Goal: Task Accomplishment & Management: Use online tool/utility

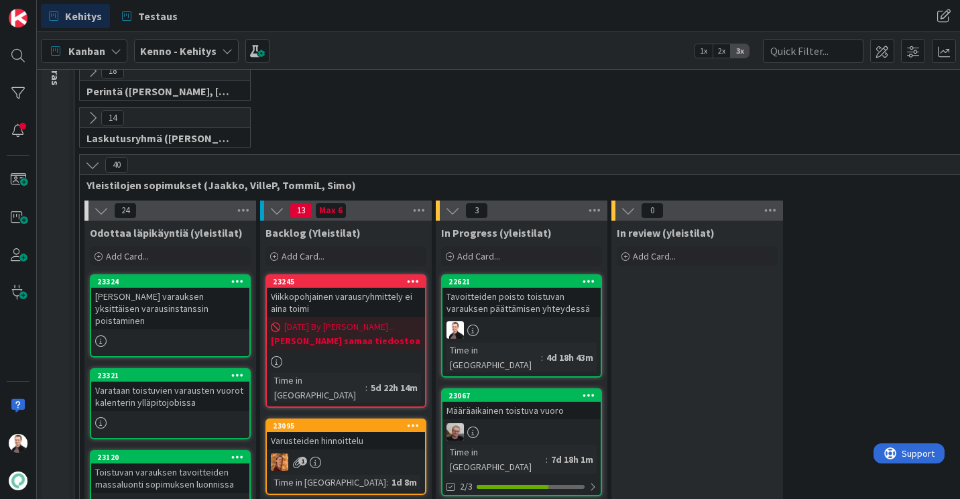
scroll to position [268, 0]
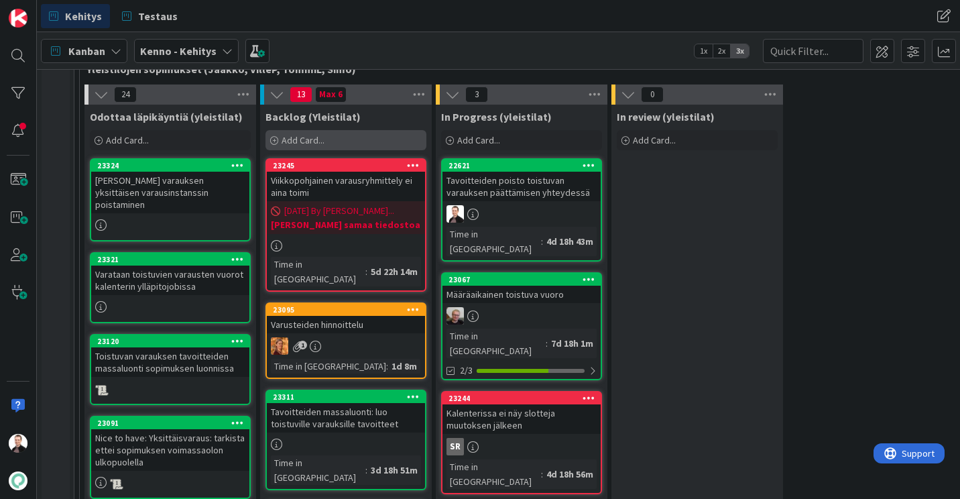
click at [394, 141] on div "Add Card..." at bounding box center [346, 140] width 161 height 20
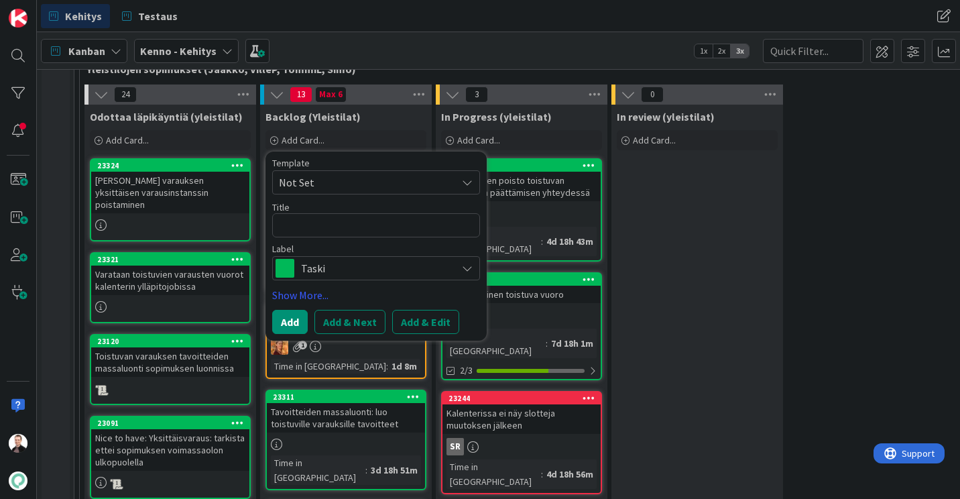
type textarea "x"
type textarea "V"
type textarea "x"
type textarea "Va"
type textarea "x"
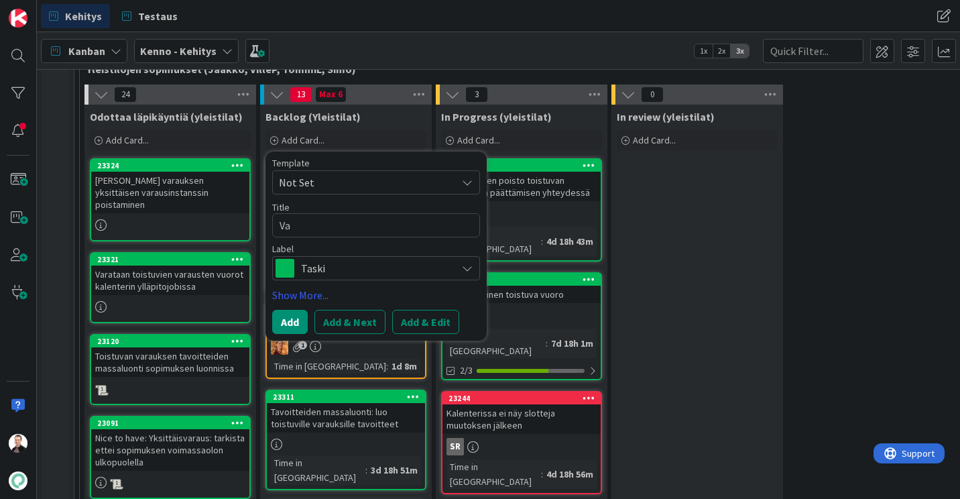
type textarea "Var"
type textarea "x"
type textarea "Vara"
type textarea "x"
type textarea "Varau"
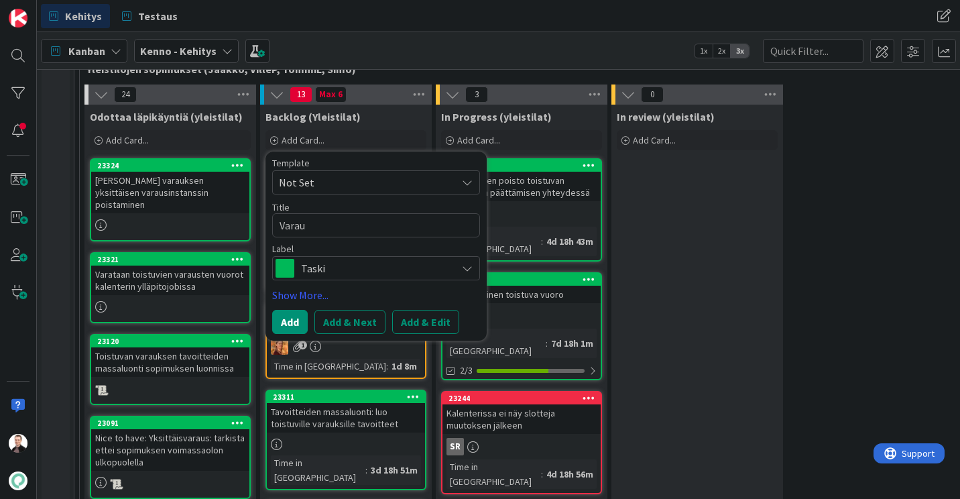
type textarea "x"
type textarea "Varauk"
type textarea "x"
type textarea "Varauks"
type textarea "x"
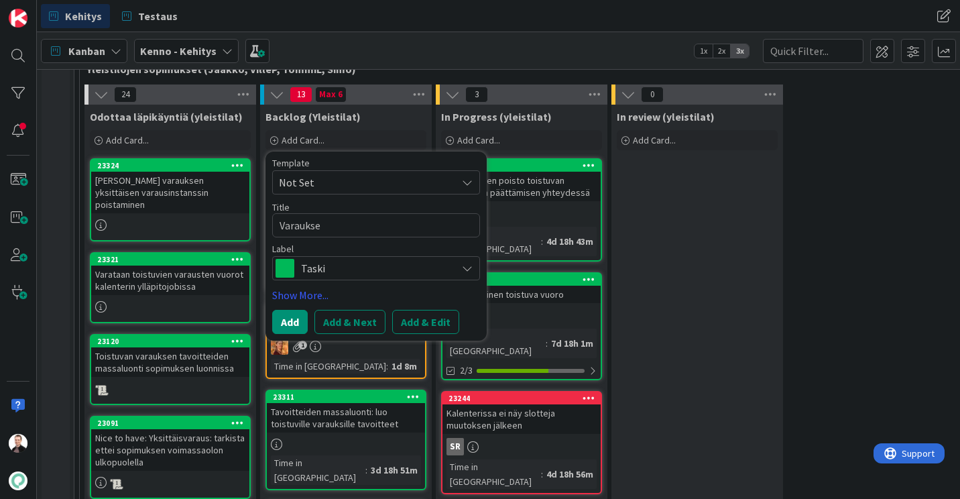
type textarea "Varauksen"
type textarea "x"
type textarea "Varauksen"
type textarea "x"
type textarea "Varauksen t"
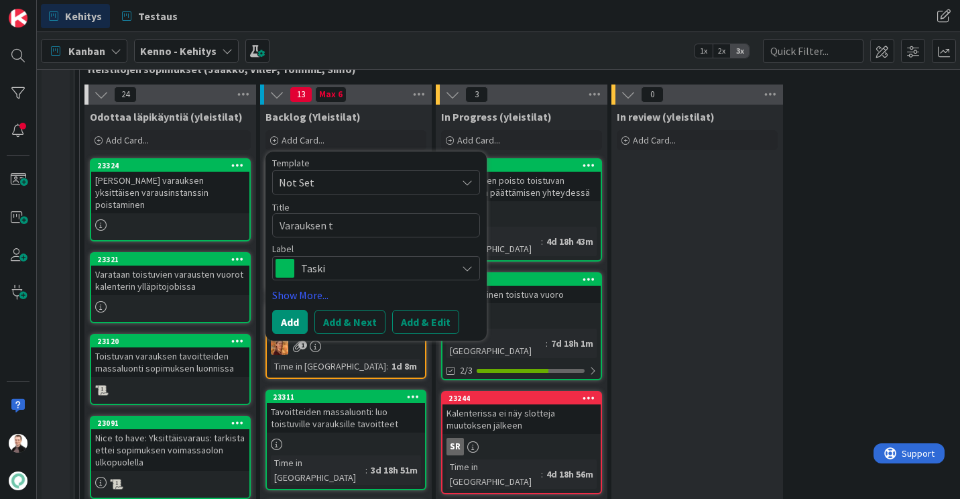
type textarea "x"
type textarea "Varauksen to"
type textarea "x"
type textarea "Varauksen toi"
type textarea "x"
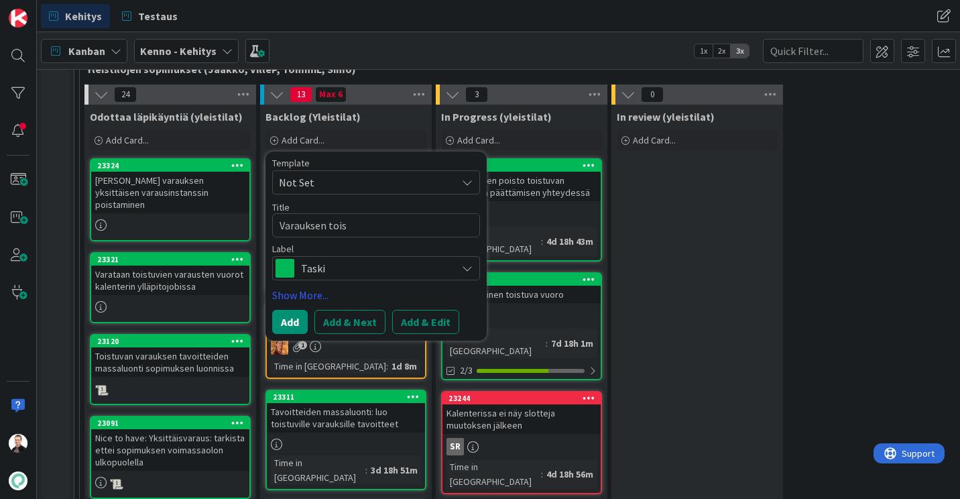
type textarea "Varauksen toist"
type textarea "x"
type textarea "Varauksen toistu"
type textarea "x"
type textarea "[PERSON_NAME] toistuv"
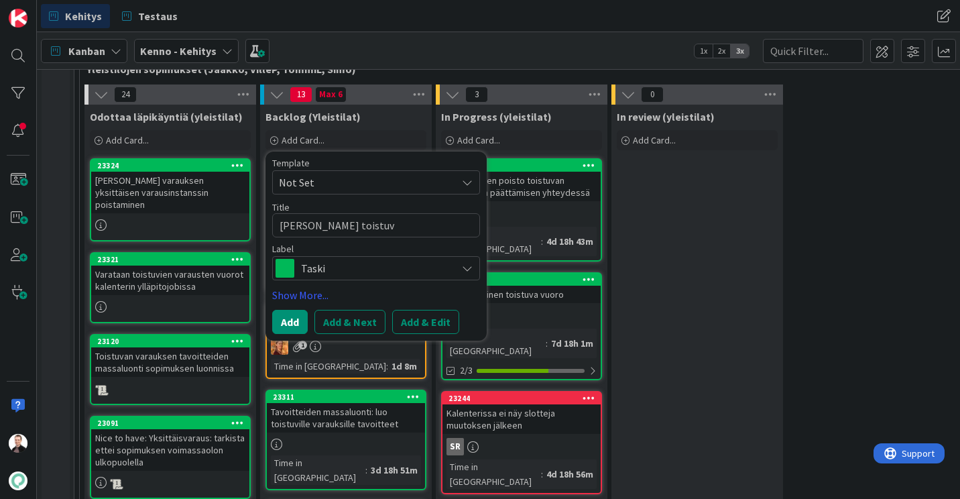
type textarea "x"
type textarea "[PERSON_NAME] toistuvu"
type textarea "x"
type textarea "[PERSON_NAME] toistuvuu"
type textarea "x"
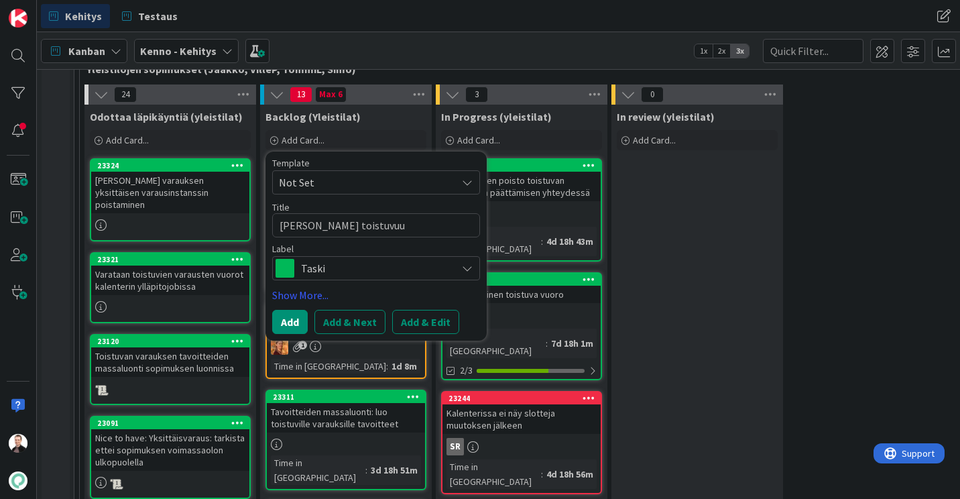
type textarea "Varauksen toistuvuud"
type textarea "x"
type textarea "[PERSON_NAME] toistuvuude"
type textarea "x"
type textarea "[PERSON_NAME] toistuvuuden"
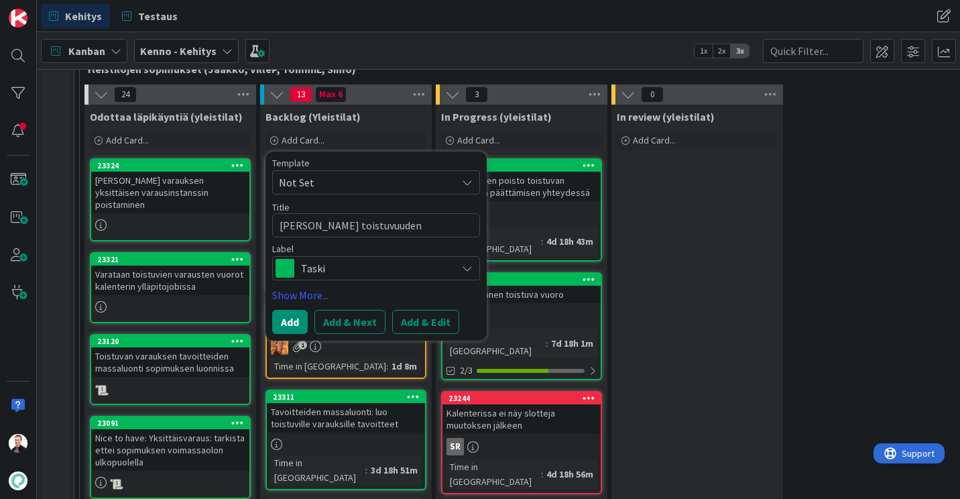
type textarea "x"
type textarea "[PERSON_NAME] toistuvuuden"
type textarea "x"
type textarea "[PERSON_NAME] toistuvuuden l"
type textarea "x"
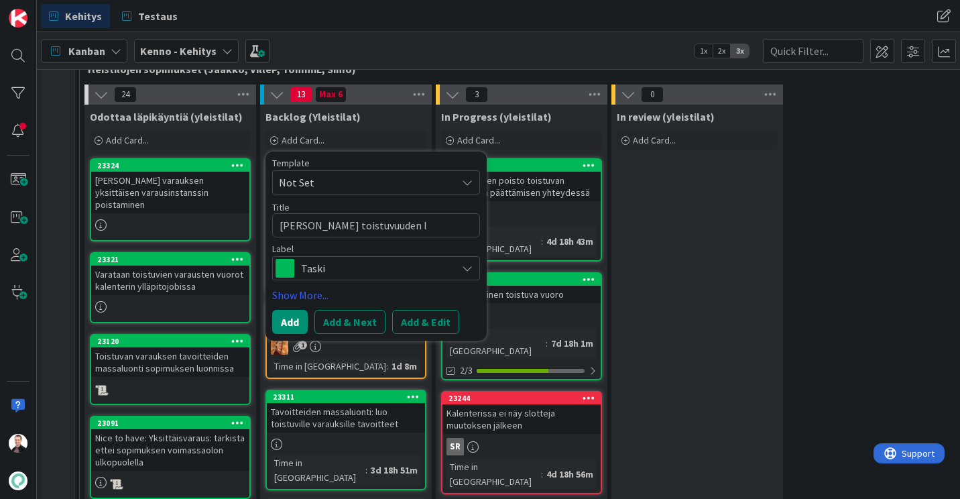
type textarea "[PERSON_NAME] toistuvuuden li"
type textarea "x"
type textarea "[PERSON_NAME] toistuvuuden lin"
type textarea "x"
type textarea "[PERSON_NAME] toistuvuuden link"
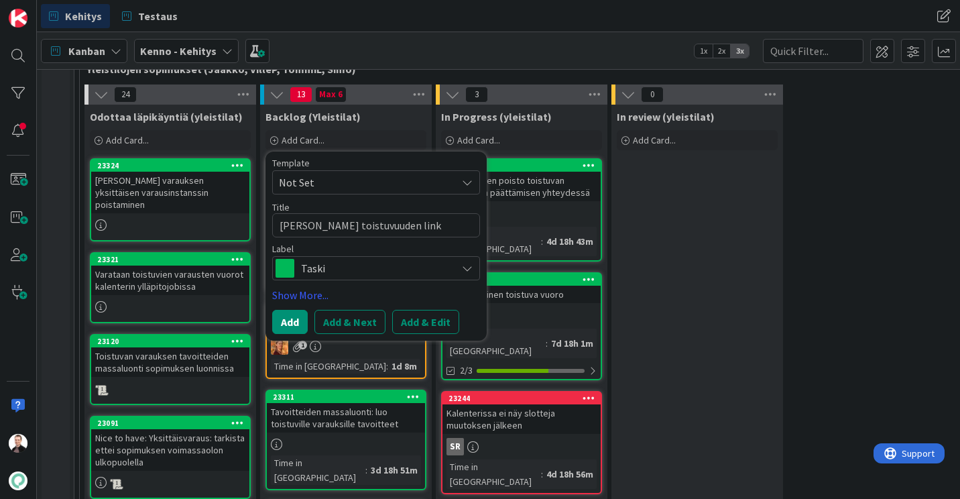
type textarea "x"
type textarea "Varauksen toistuvuuden linki"
type textarea "x"
type textarea "[PERSON_NAME] toistuvuuden linkit"
type textarea "x"
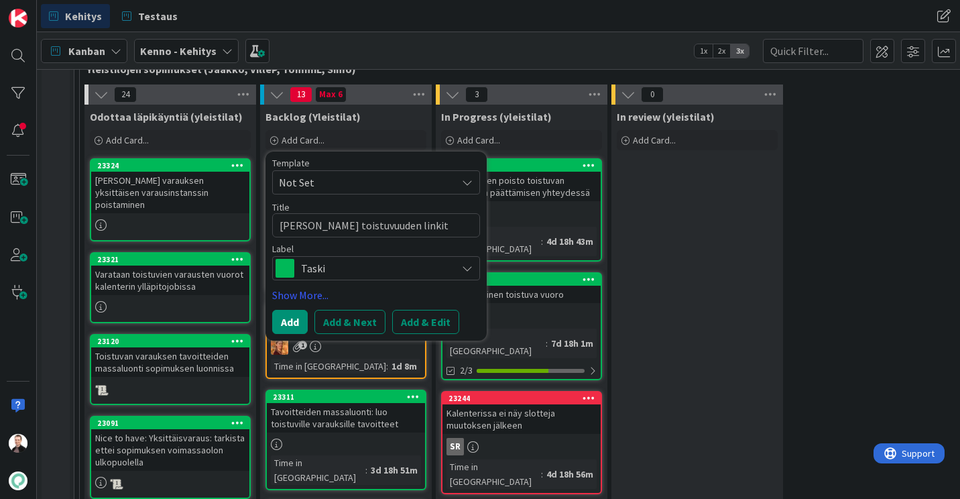
type textarea "[PERSON_NAME] toistuvuuden linkity"
type textarea "x"
type textarea "Varauksen toistuvuuden linkitys"
type textarea "x"
type textarea "[PERSON_NAME] toistuvuuden linkitys t"
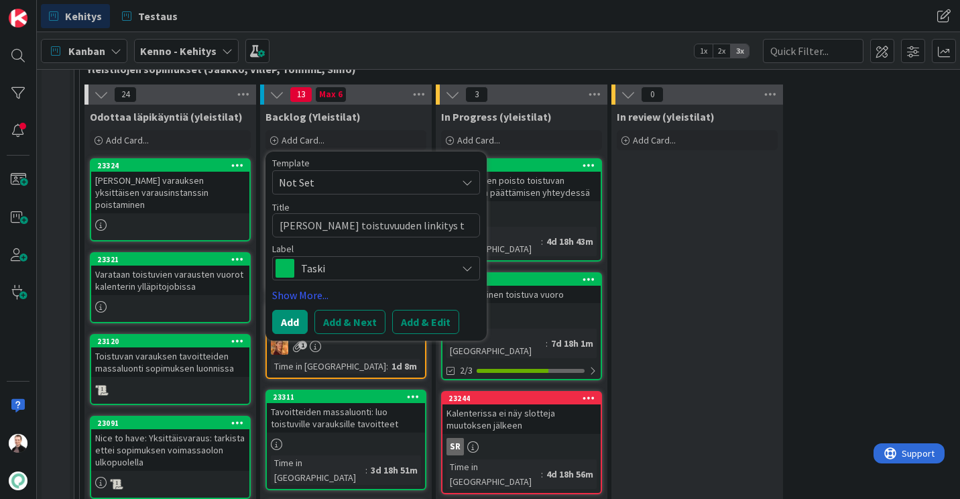
type textarea "x"
type textarea "[PERSON_NAME] toistuvuuden linkitys ta"
type textarea "x"
type textarea "[PERSON_NAME] toistuvuuden linkitys tav"
type textarea "x"
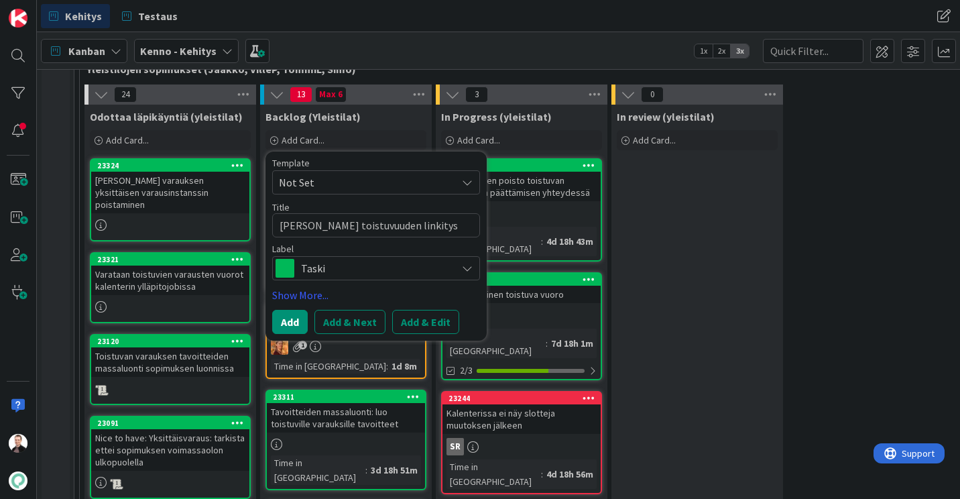
type textarea "[PERSON_NAME] toistuvuuden linkitys tavoi"
type textarea "x"
type textarea "Varauksen toistuvuuden linkitys tavoit"
type textarea "x"
type textarea "[PERSON_NAME] toistuvuuden linkitys tavoitt"
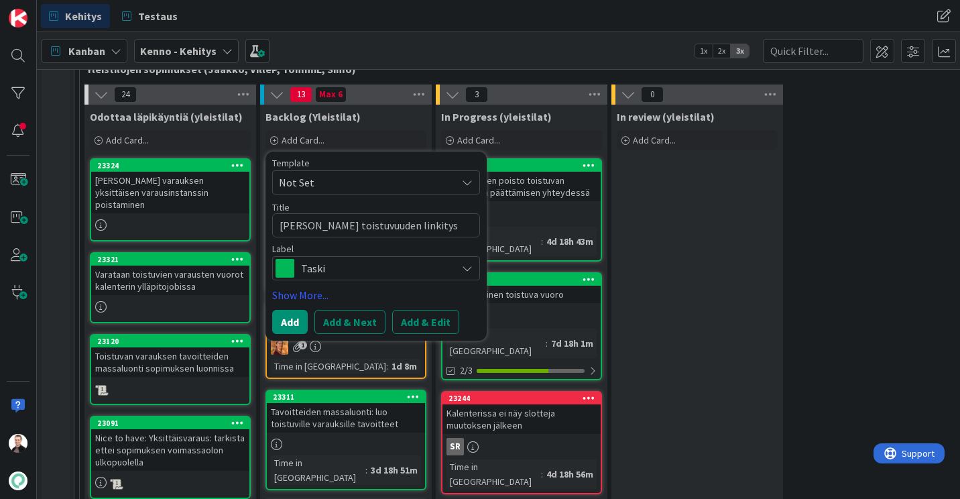
type textarea "x"
type textarea "Varauksen toistuvuuden linkitys tavoitte"
type textarea "x"
type textarea "Varauksen toistuvuuden linkitys tavoittei"
type textarea "x"
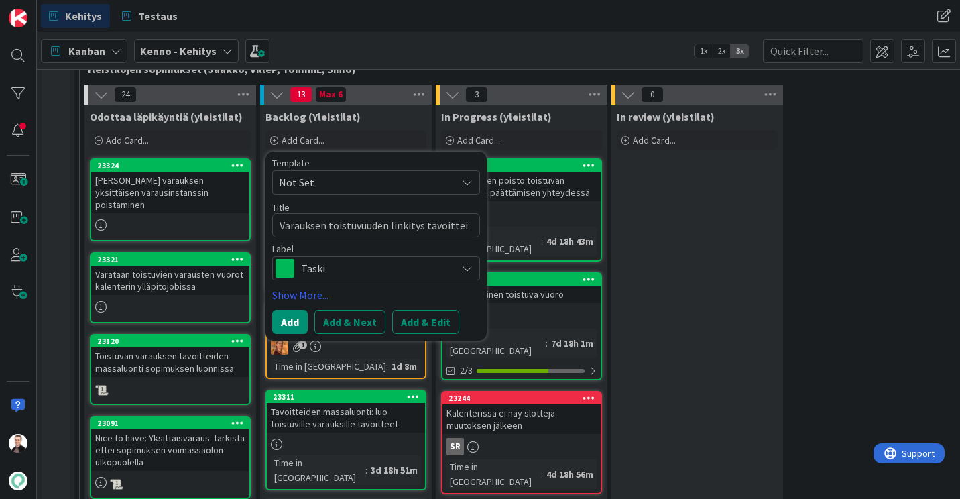
type textarea "[PERSON_NAME] toistuvuuden linkitys tavoitteis"
type textarea "x"
type textarea "[PERSON_NAME] toistuvuuden linkitys tavoitteisi"
type textarea "x"
type textarea "Varauksen toistuvuuden linkitys tavoitteisii"
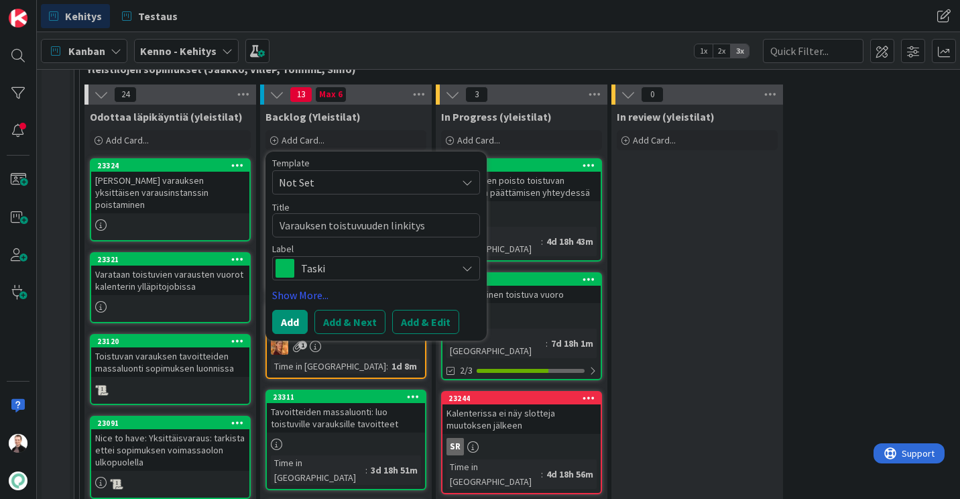
type textarea "x"
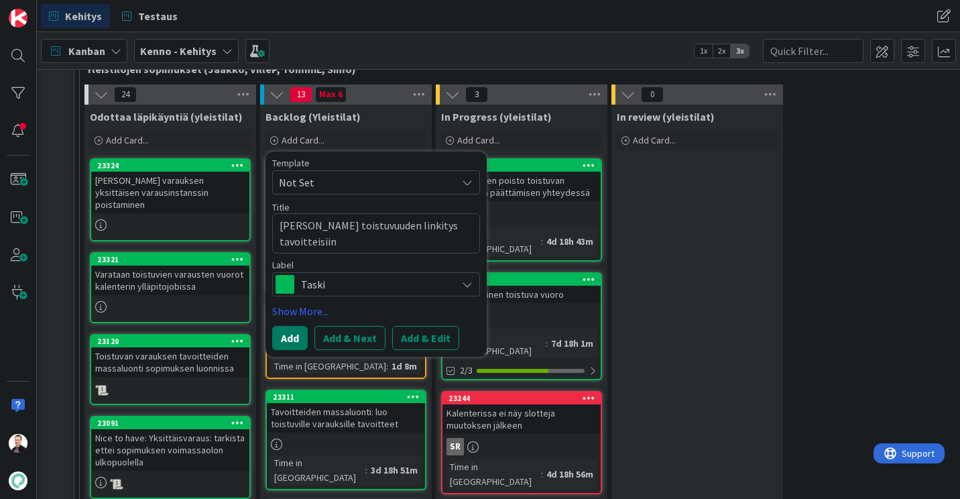
type textarea "[PERSON_NAME] toistuvuuden linkitys tavoitteisiin"
click at [296, 335] on button "Add" at bounding box center [290, 338] width 36 height 24
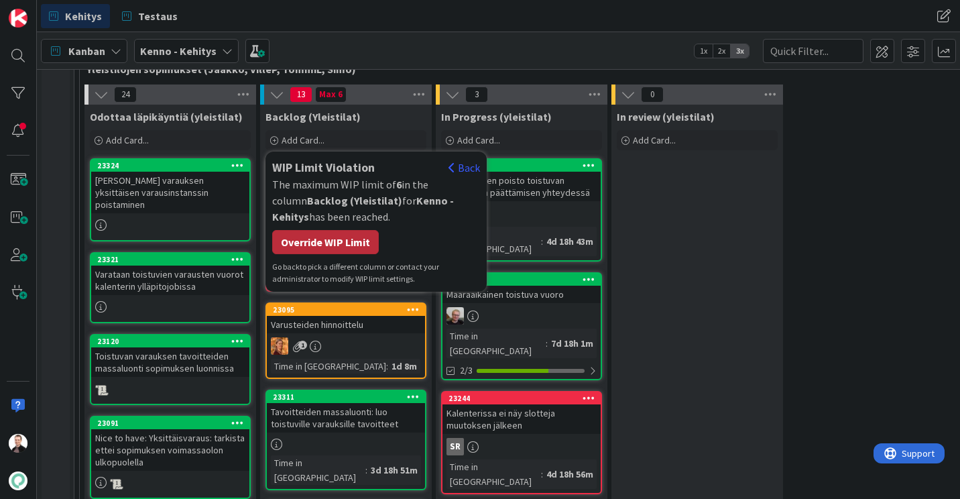
click at [332, 245] on div "Override WIP Limit" at bounding box center [325, 242] width 107 height 24
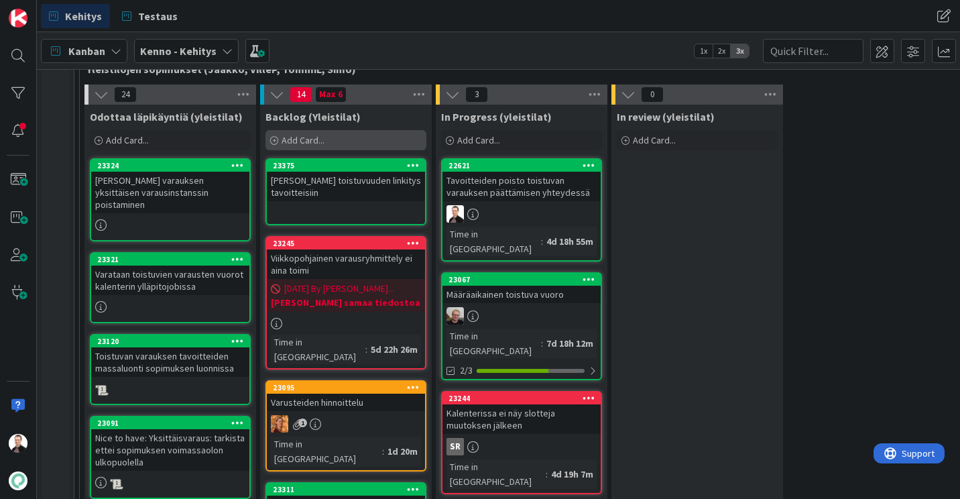
click at [369, 140] on div "Add Card..." at bounding box center [346, 140] width 161 height 20
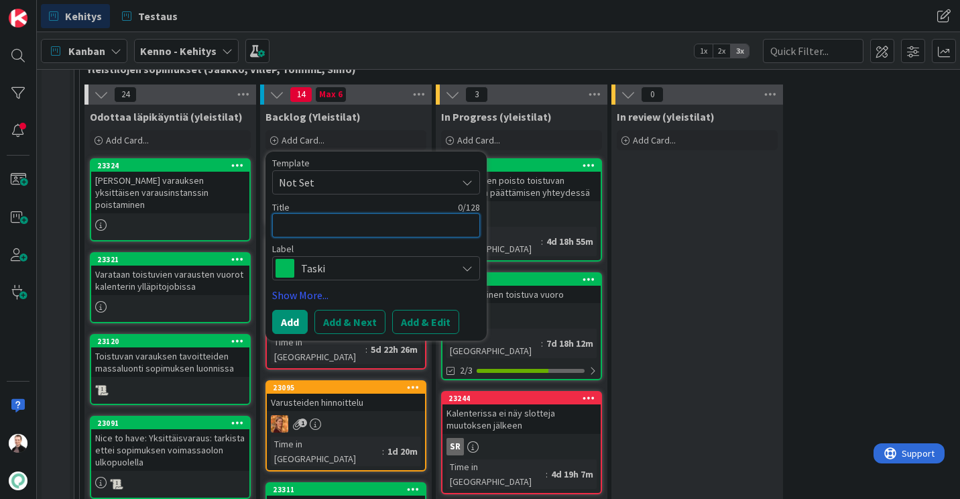
type textarea "x"
type textarea "U"
type textarea "x"
type textarea "Us"
type textarea "x"
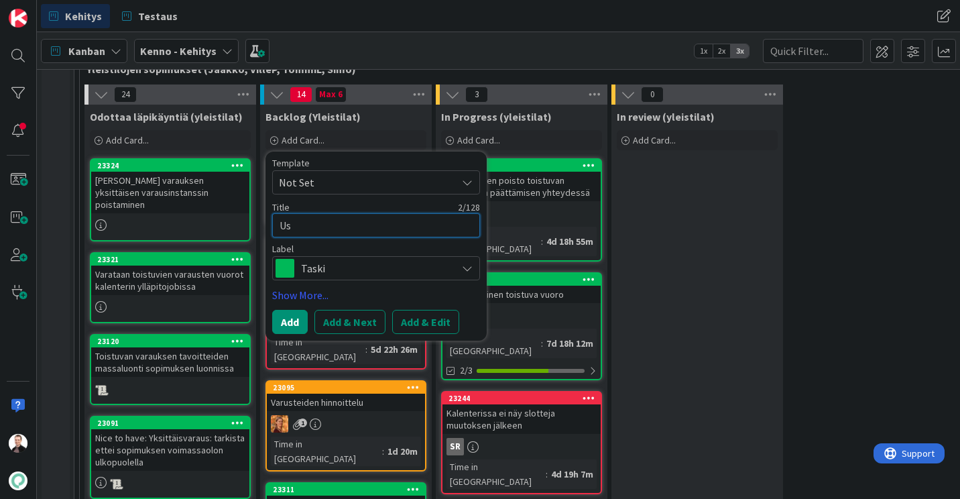
type textarea "Use"
type textarea "x"
type textarea "Use"
type textarea "x"
type textarea "Usea"
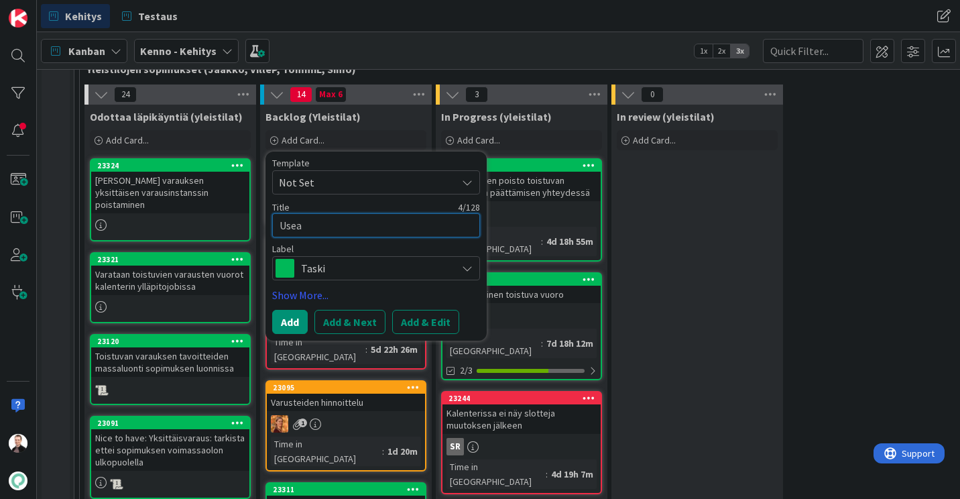
type textarea "x"
type textarea "Usea"
type textarea "x"
type textarea "Usea t"
type textarea "x"
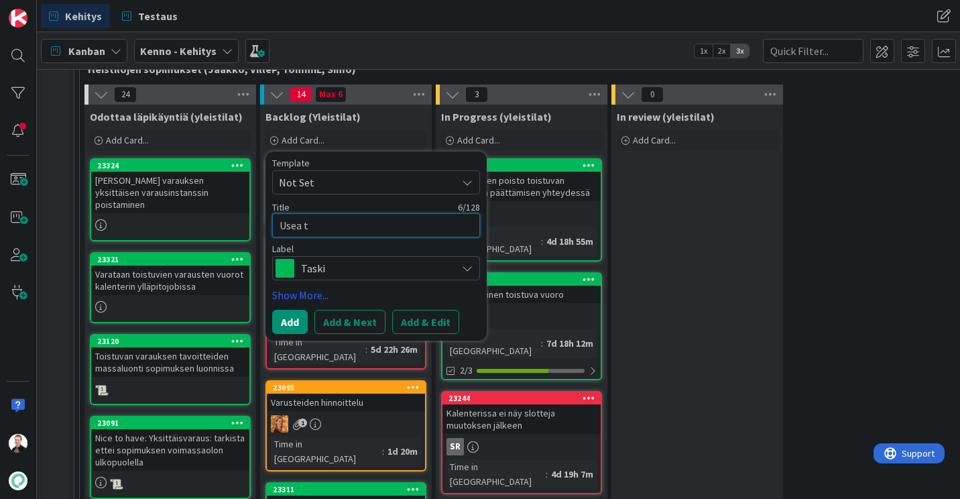
type textarea "Usea to"
type textarea "x"
type textarea "Usea toi"
type textarea "x"
type textarea "Usea tois"
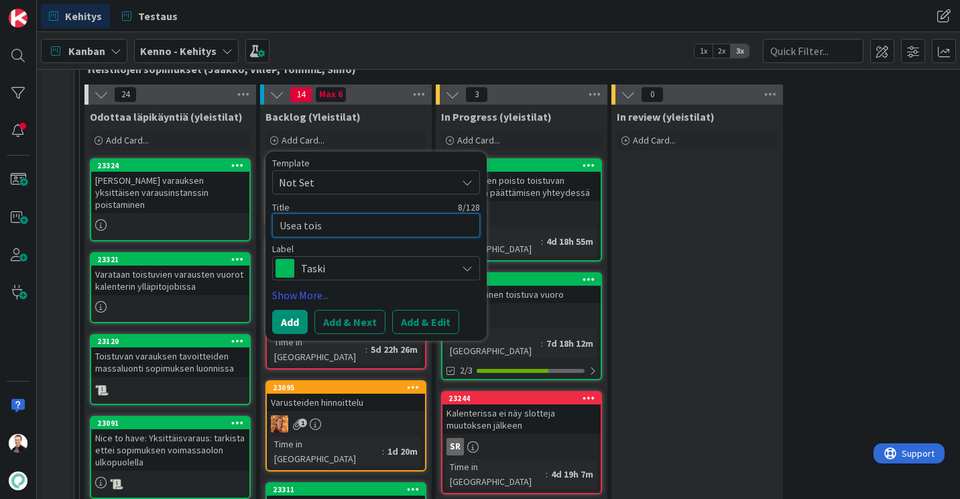
type textarea "x"
type textarea "Usea toist"
type textarea "x"
type textarea "Usea tois"
type textarea "x"
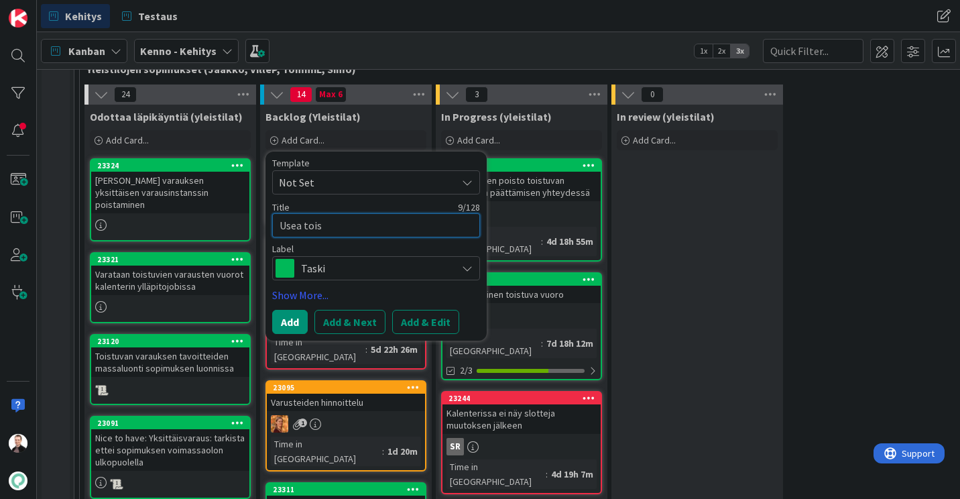
type textarea "Usea toist"
type textarea "x"
type textarea "Usea toistu"
type textarea "x"
type textarea "Usea toistuva"
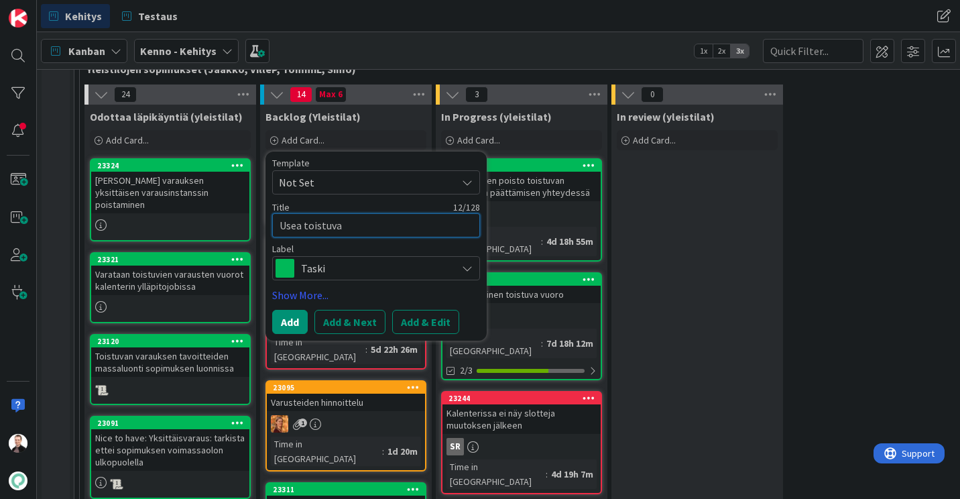
type textarea "x"
type textarea "Usea toistuva"
type textarea "x"
type textarea "Usea toistuva v"
type textarea "x"
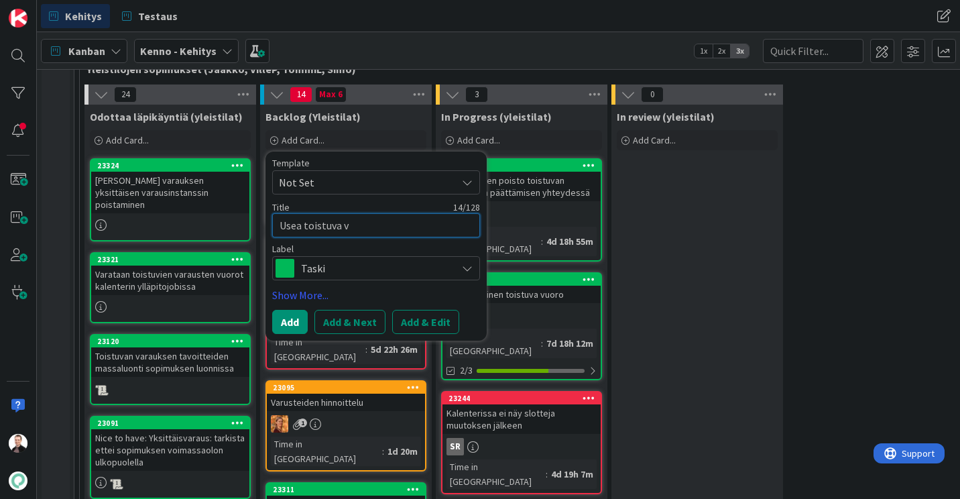
type textarea "Usea toistuva va"
type textarea "x"
type textarea "Usea toistuva vara"
type textarea "x"
type textarea "Usea toistuva varau"
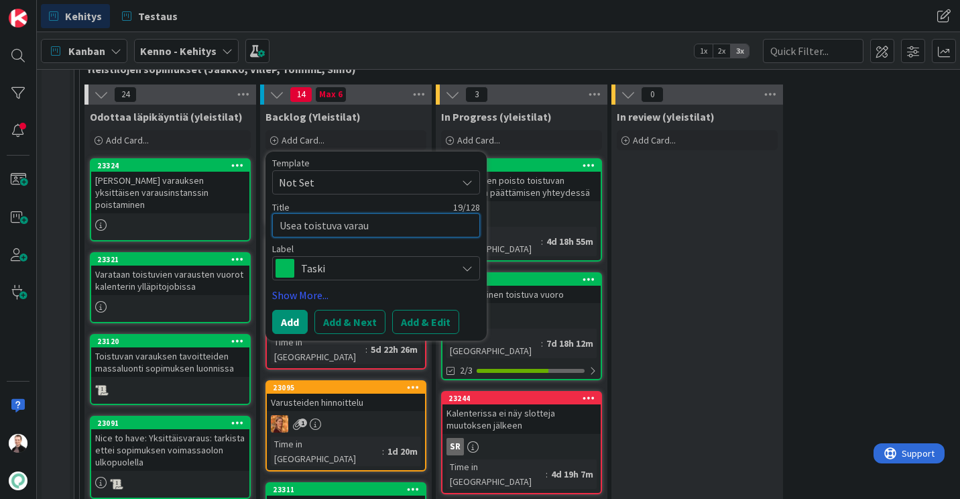
type textarea "x"
type textarea "Usea toistuva varaus"
type textarea "x"
type textarea "Usea toistuva varaus"
type textarea "x"
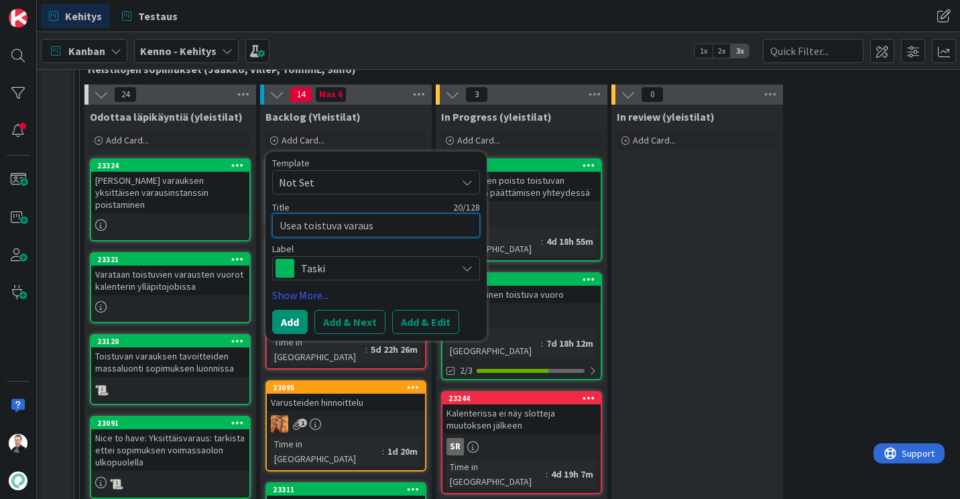
type textarea "Usea toistuva varaus"
type textarea "x"
type textarea "Usea toistuva varaus e"
type textarea "x"
type textarea "Usea toistuva varaus ei"
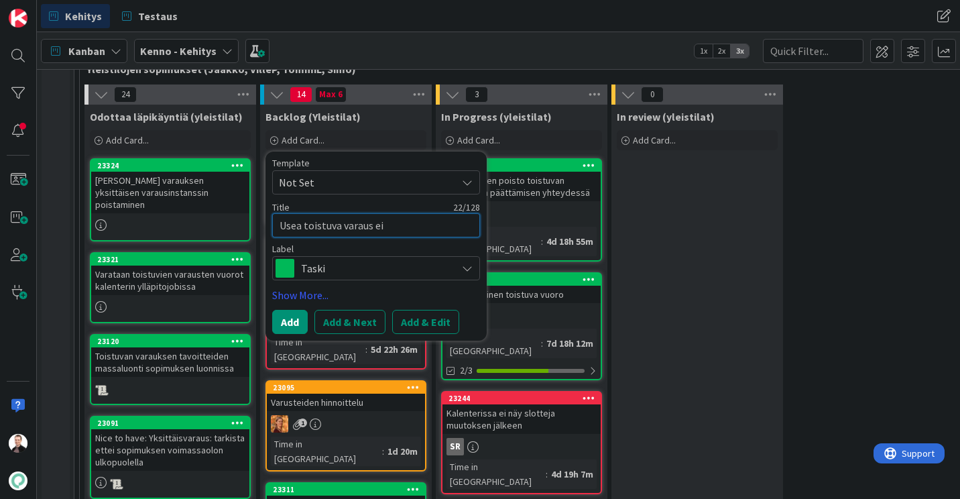
type textarea "x"
type textarea "Usea toistuva varaus ei"
type textarea "x"
type textarea "Usea toistuva varaus ei l"
type textarea "x"
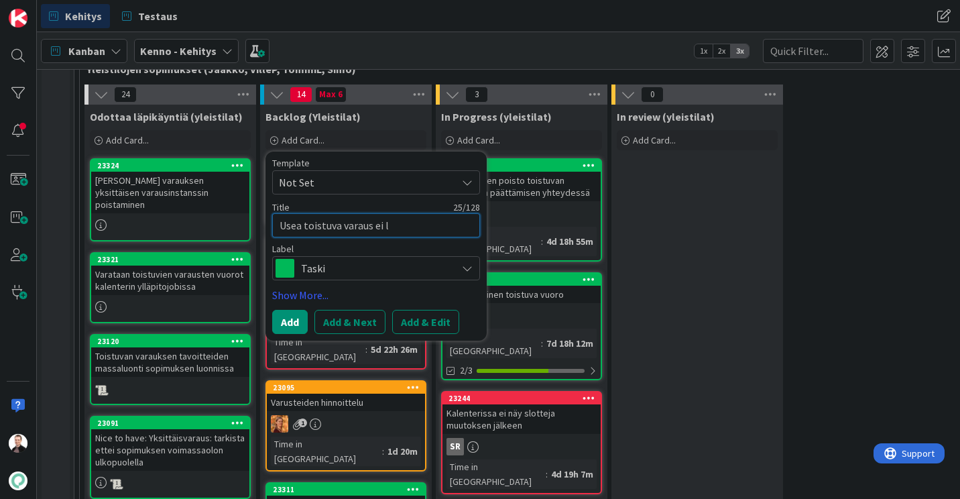
type textarea "Usea toistuva varaus ei lu"
type textarea "x"
type textarea "Usea toistuva varaus ei luo"
type textarea "x"
type textarea "Usea toistuva varaus ei luo"
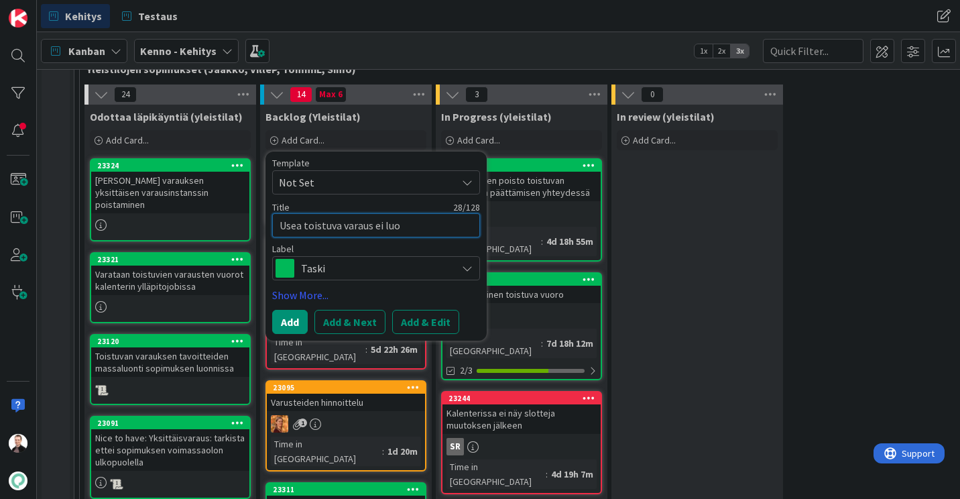
type textarea "x"
type textarea "Usea toistuva varaus ei luo t"
type textarea "x"
type textarea "Usea toistuva varaus ei luo ta"
type textarea "x"
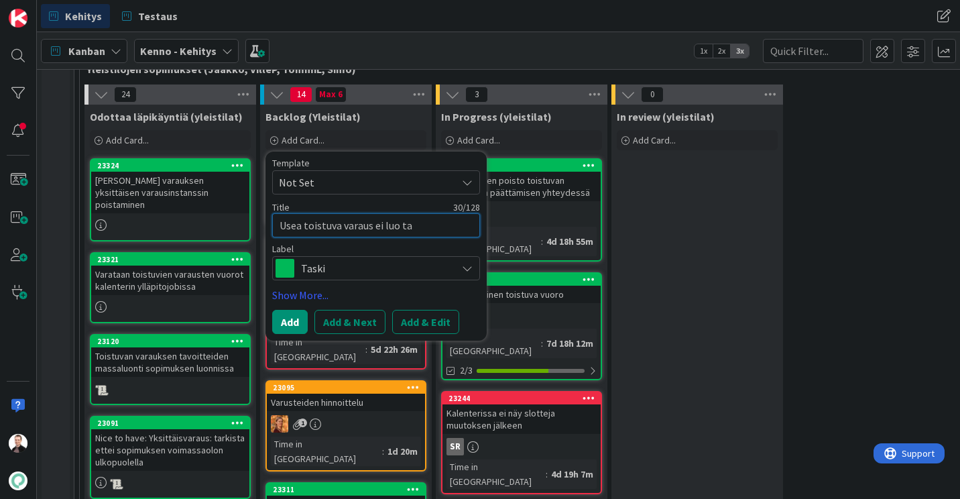
type textarea "Usea toistuva varaus ei luo tav"
type textarea "x"
type textarea "Usea toistuva varaus ei luo ta"
type textarea "x"
type textarea "Usea toistuva varaus ei luo t"
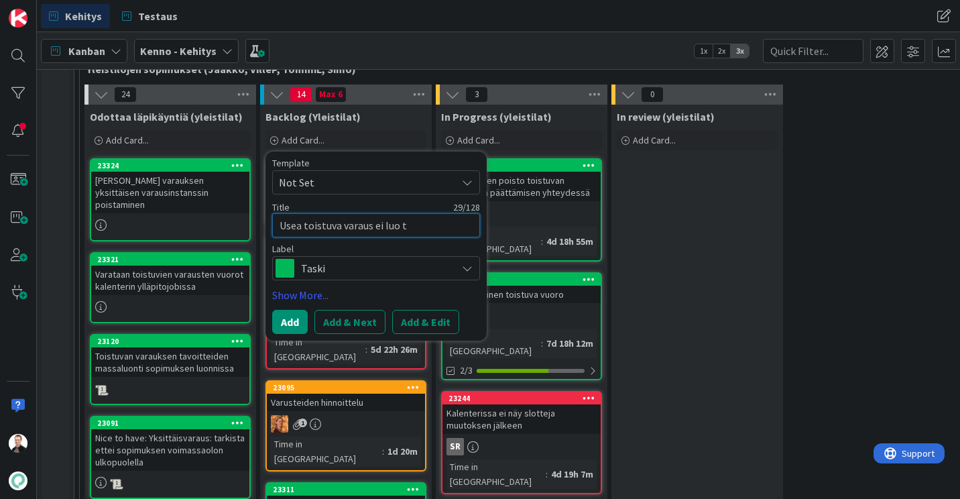
type textarea "x"
type textarea "Usea toistuva varaus ei luo"
type textarea "x"
type textarea "Usea toistuva varaus ei luo u"
type textarea "x"
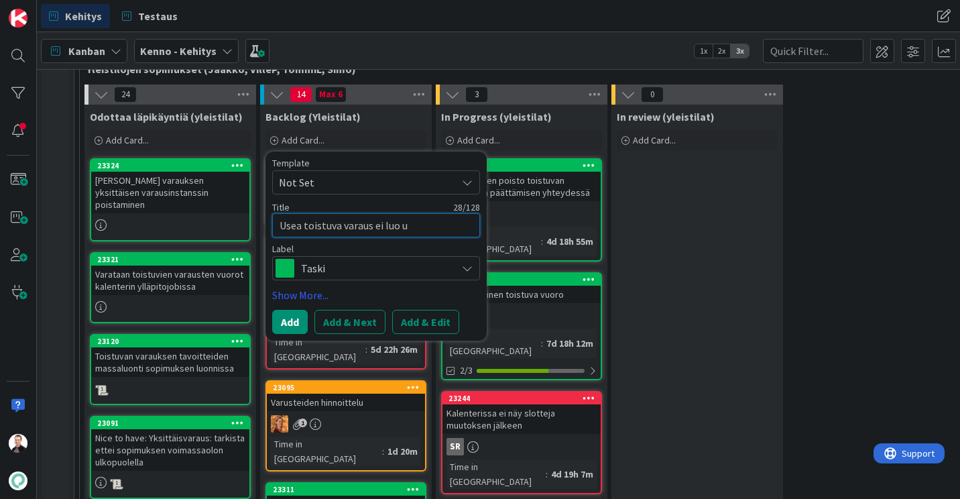
type textarea "Usea toistuva varaus ei luo uu"
type textarea "x"
type textarea "Usea toistuva varaus ei luo uus"
type textarea "x"
type textarea "Usea toistuva varaus ei luo uusi"
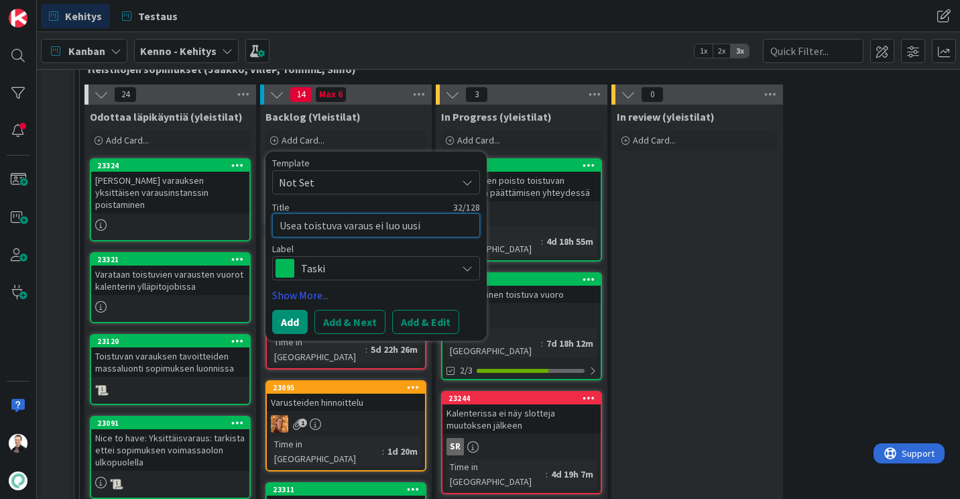
type textarea "x"
type textarea "Usea toistuva varaus ei luo uusia"
type textarea "x"
type textarea "Usea toistuva varaus ei luo uusia"
type textarea "x"
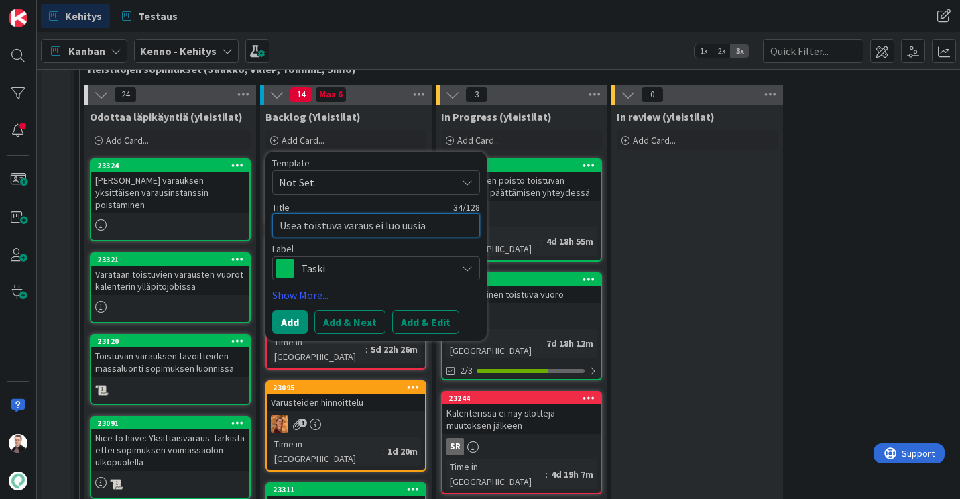
type textarea "Usea toistuva varaus ei luo uusia t"
type textarea "x"
type textarea "Usea toistuva varaus ei luo uusia ta"
type textarea "x"
type textarea "Usea toistuva varaus ei luo uusia tav"
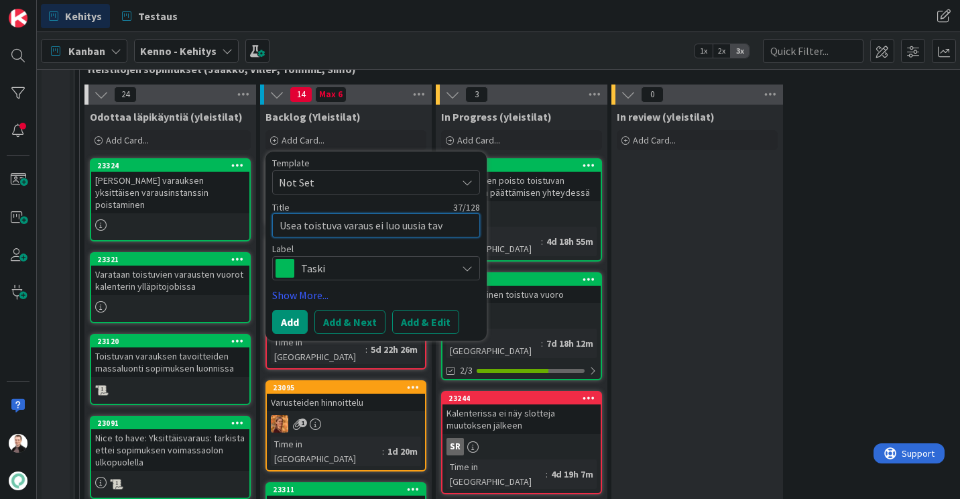
type textarea "x"
type textarea "Usea toistuva varaus ei luo uusia tavo"
type textarea "x"
type textarea "Usea toistuva varaus ei luo uusia tavoi"
type textarea "x"
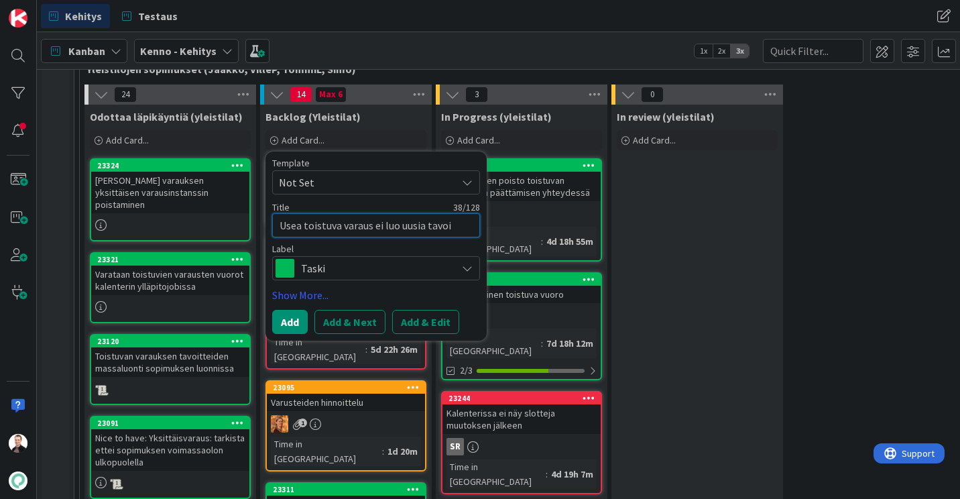
type textarea "Usea toistuva varaus ei luo uusia tavoit"
type textarea "x"
type textarea "Usea toistuva varaus ei luo uusia tavoitt"
type textarea "x"
type textarea "Usea toistuva varaus ei luo uusia tavoitte"
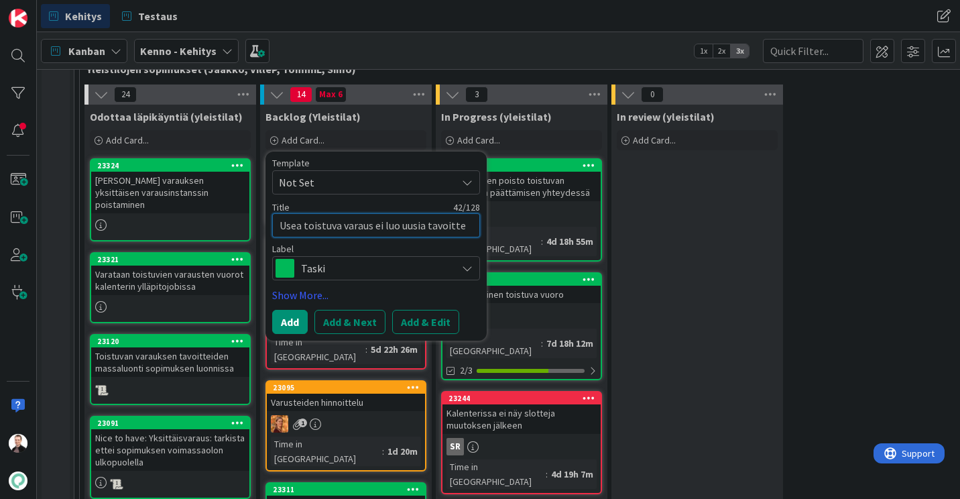
type textarea "x"
type textarea "Usea toistuva varaus ei luo uusia tavoittei"
type textarea "x"
type textarea "Usea toistuva varaus ei luo uusia tavoitteit"
type textarea "x"
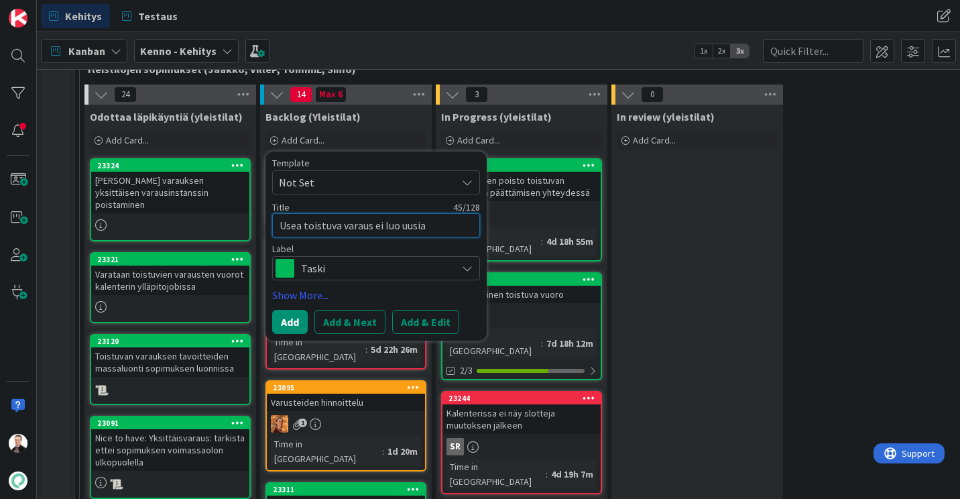
type textarea "Usea toistuva varaus ei luo uusia tavoitteita"
click at [336, 274] on span "Taski" at bounding box center [375, 268] width 149 height 19
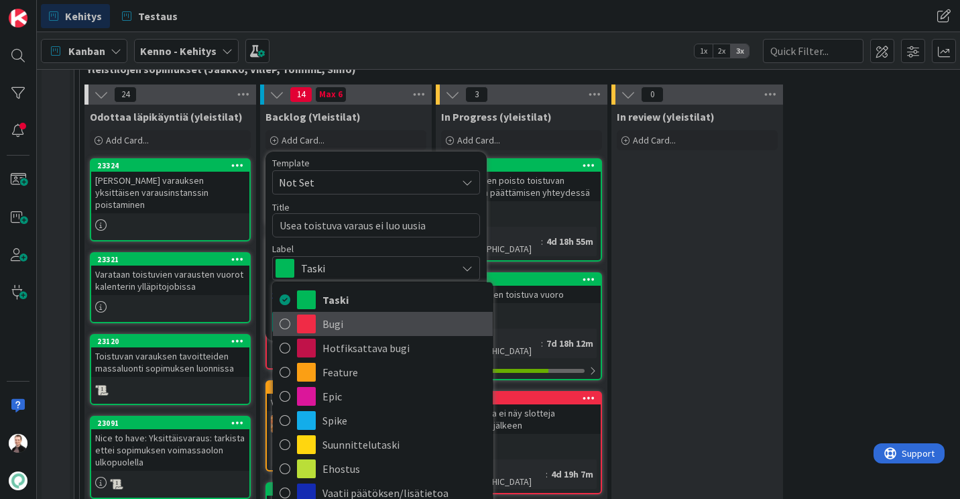
click at [332, 317] on span "Bugi" at bounding box center [405, 324] width 164 height 20
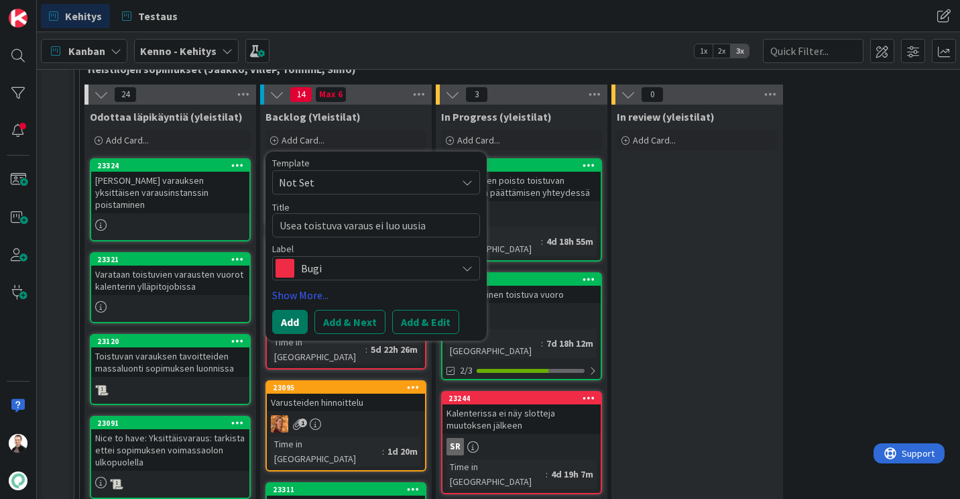
click at [285, 321] on button "Add" at bounding box center [290, 322] width 36 height 24
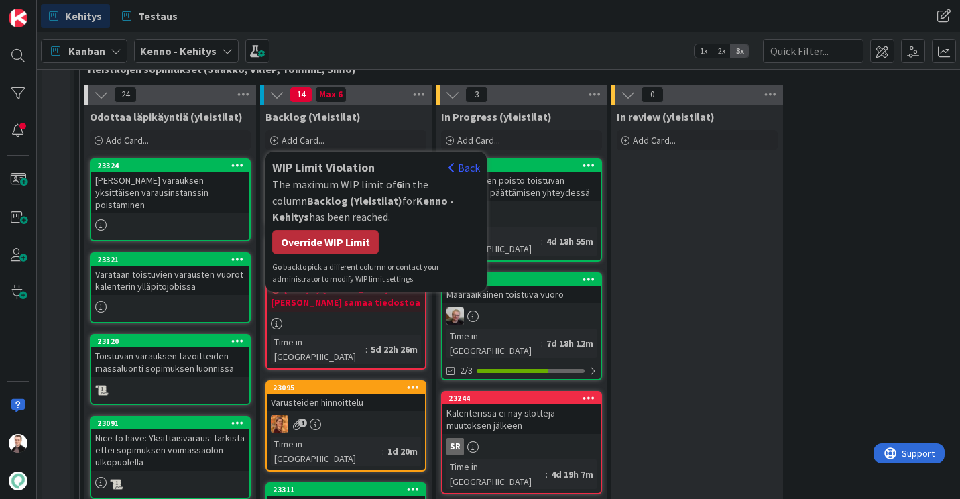
click at [336, 245] on div "Override WIP Limit" at bounding box center [325, 242] width 107 height 24
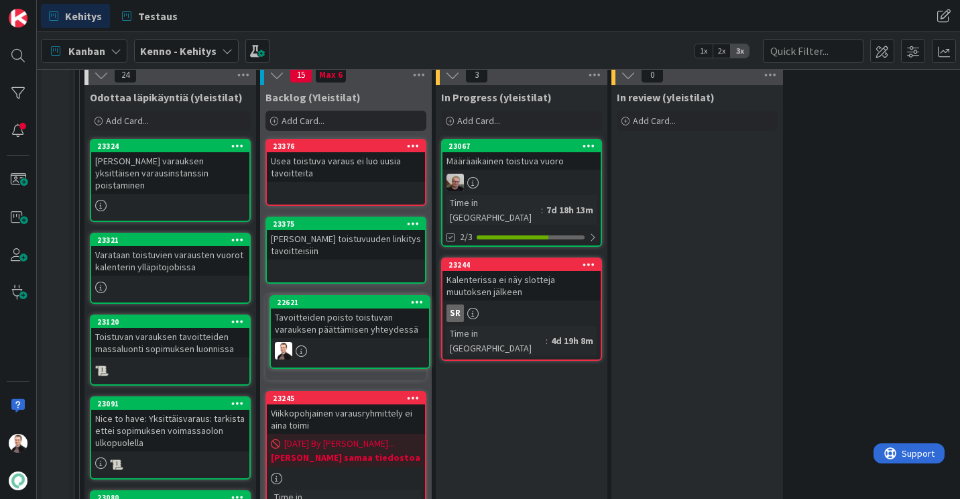
scroll to position [290, 0]
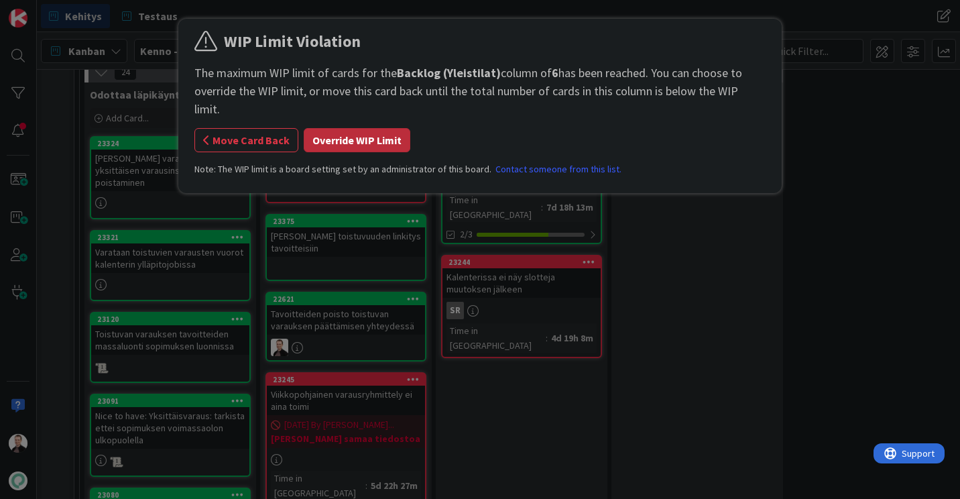
click at [356, 131] on button "Override WIP Limit" at bounding box center [357, 140] width 107 height 24
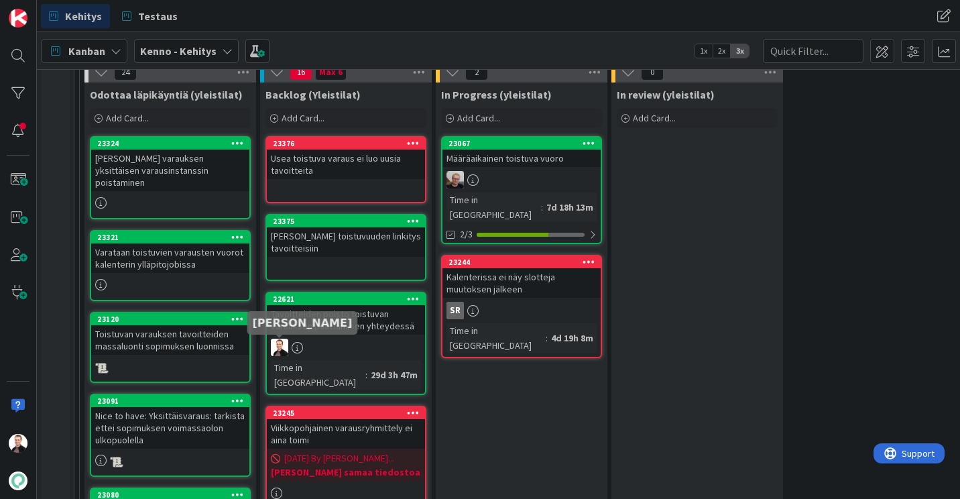
click at [282, 346] on img at bounding box center [279, 347] width 17 height 17
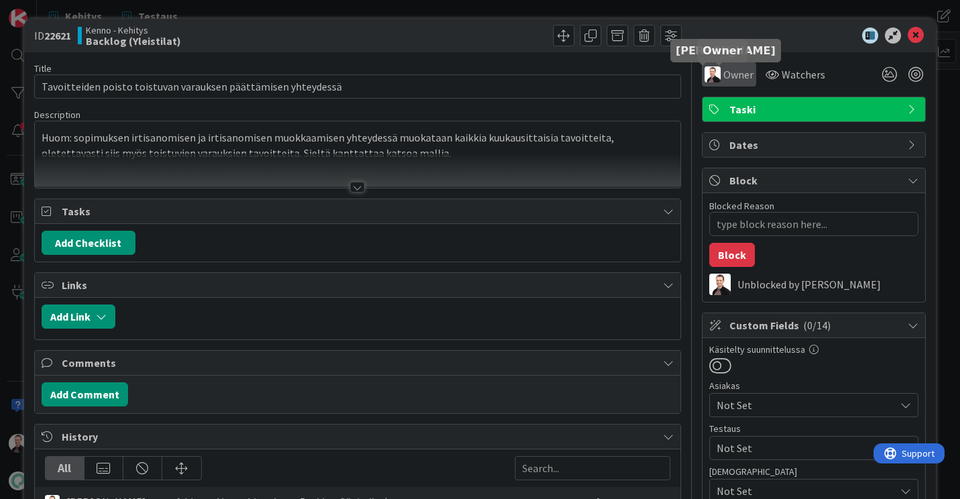
click at [713, 77] on div "Owner" at bounding box center [729, 74] width 49 height 16
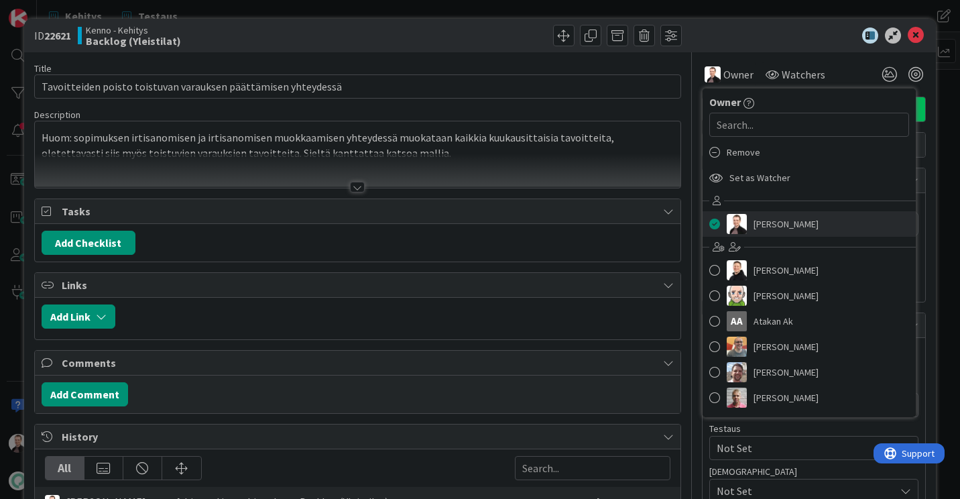
click at [754, 220] on span "[PERSON_NAME]" at bounding box center [786, 224] width 65 height 20
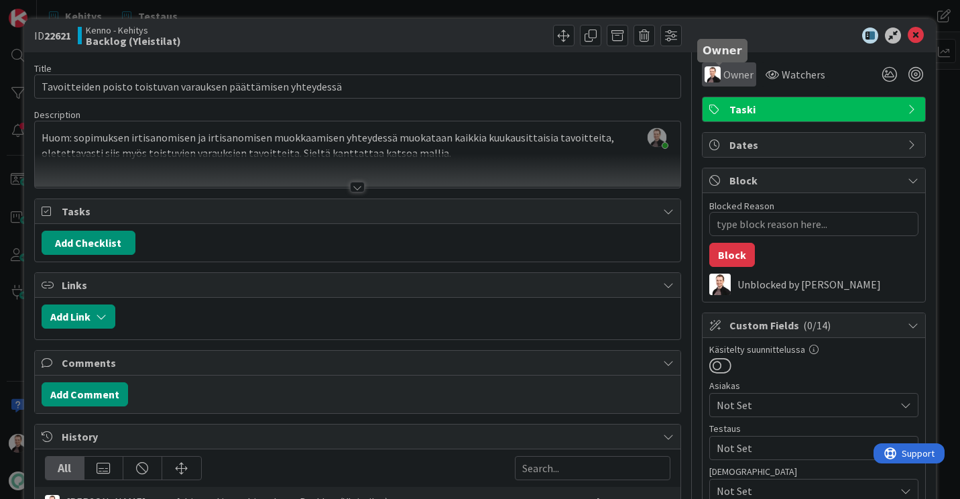
click at [742, 67] on span "Owner" at bounding box center [739, 74] width 30 height 16
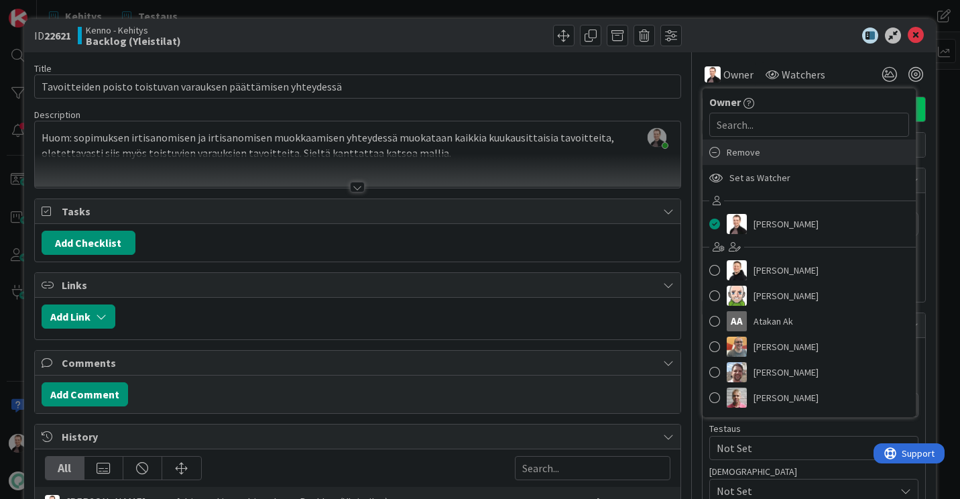
click at [736, 152] on span "Remove" at bounding box center [744, 152] width 34 height 20
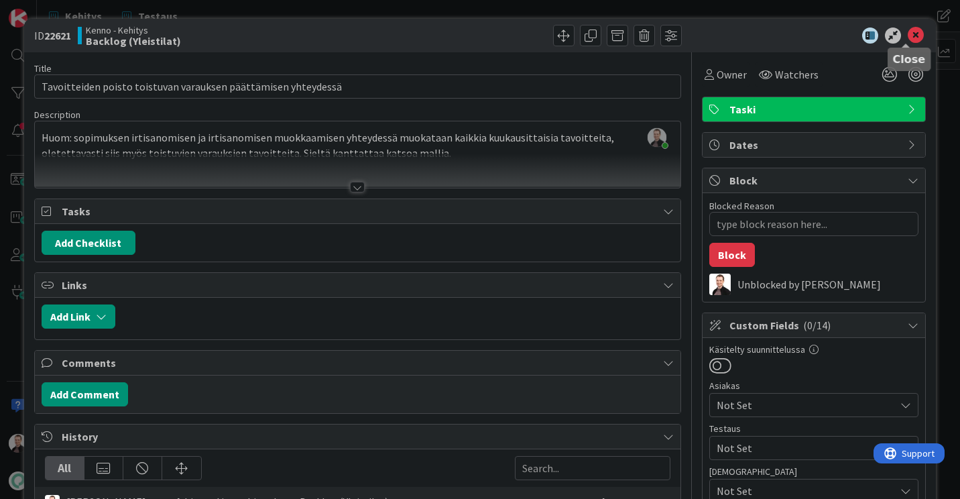
click at [908, 27] on icon at bounding box center [916, 35] width 16 height 16
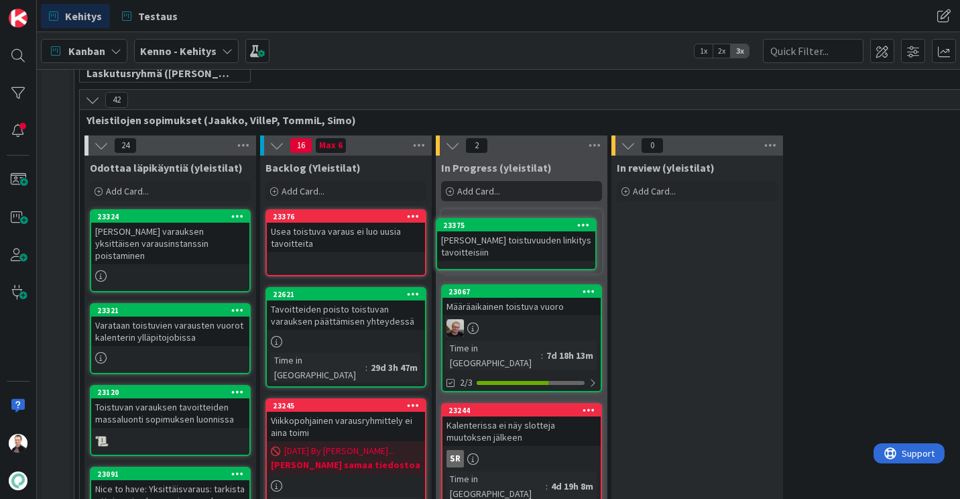
scroll to position [217, 0]
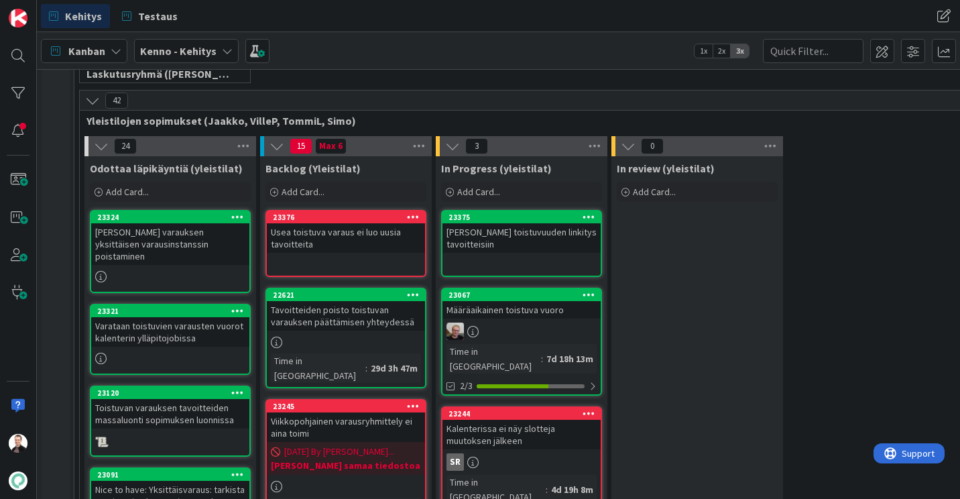
click at [323, 309] on div "Tavoitteiden poisto toistuvan varauksen päättämisen yhteydessä" at bounding box center [346, 316] width 158 height 30
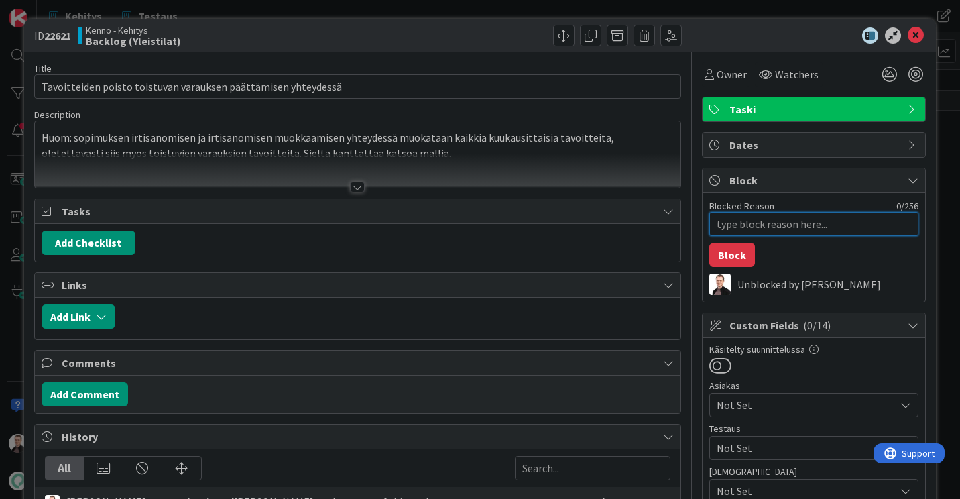
click at [745, 222] on textarea "Blocked Reason" at bounding box center [813, 224] width 209 height 24
type textarea "x"
type textarea "2"
type textarea "x"
type textarea "23"
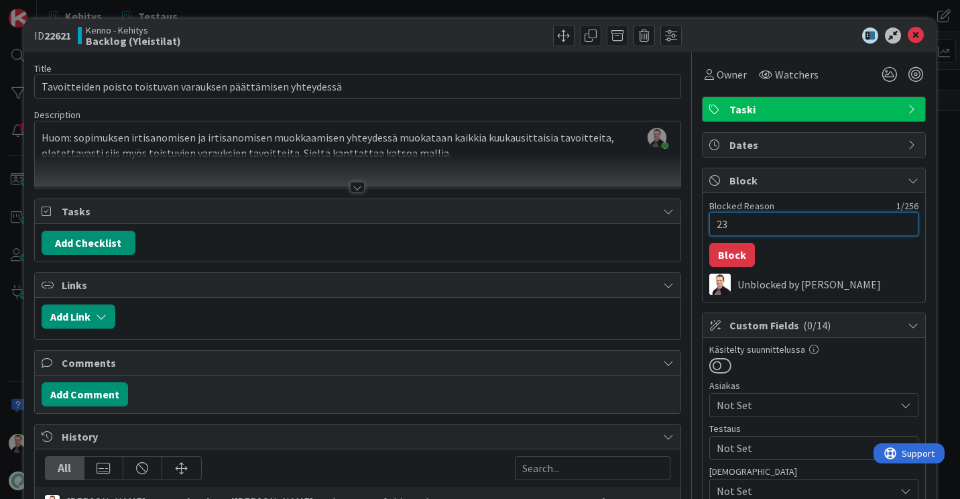
type textarea "x"
type textarea "233"
type textarea "x"
type textarea "2337"
type textarea "x"
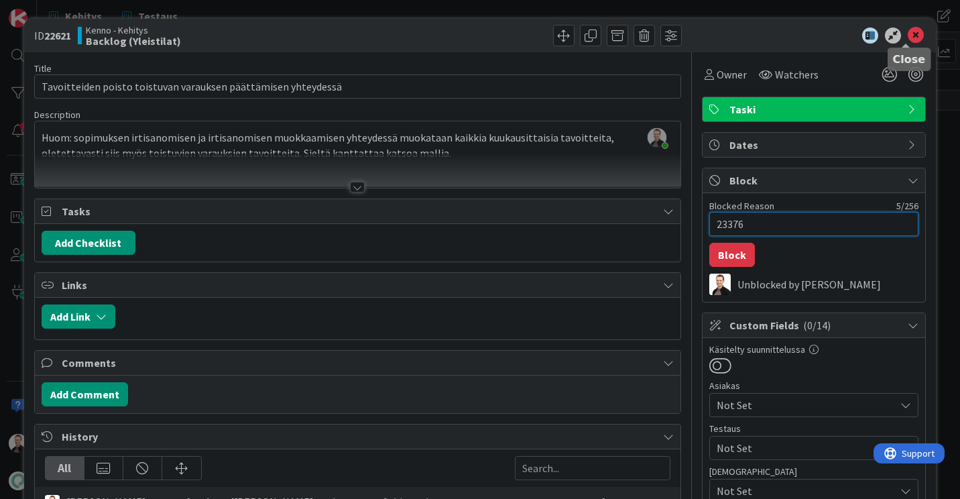
type textarea "23376"
click at [908, 40] on icon at bounding box center [916, 35] width 16 height 16
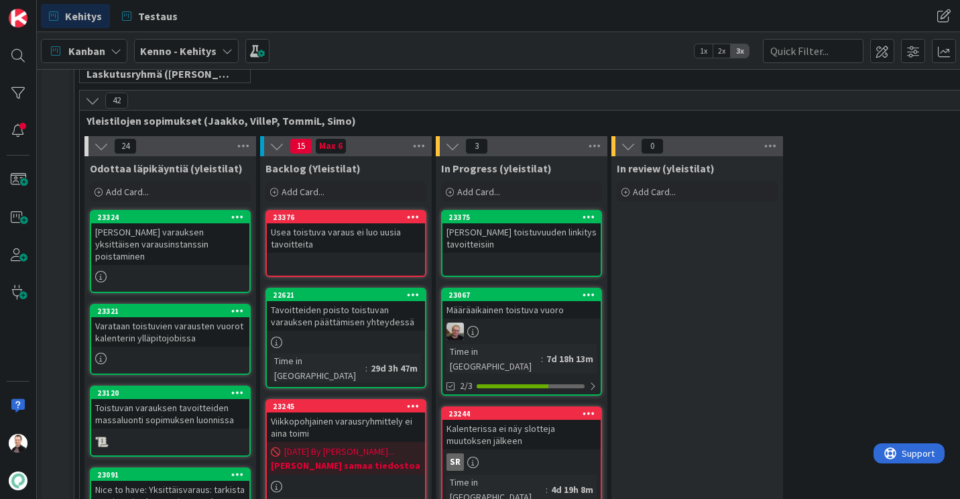
click at [333, 325] on div "Tavoitteiden poisto toistuvan varauksen päättämisen yhteydessä" at bounding box center [346, 316] width 158 height 30
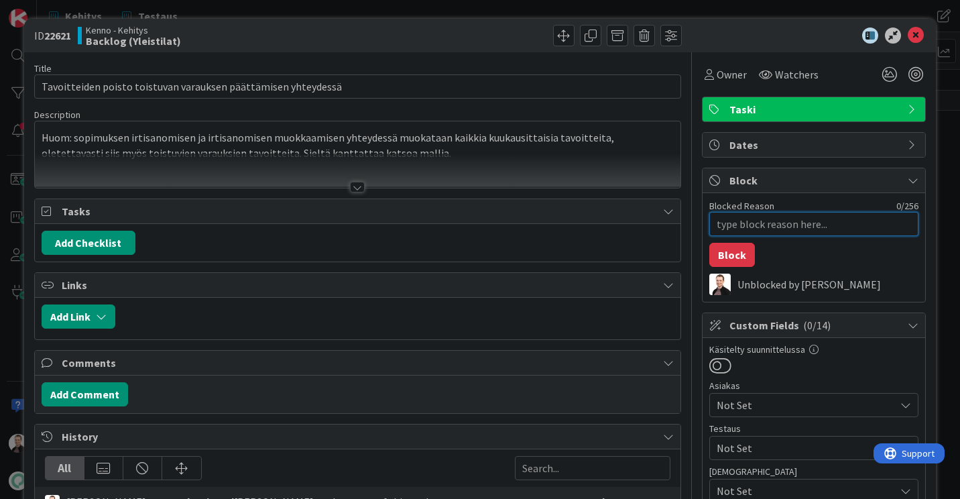
click at [730, 221] on textarea "Blocked Reason" at bounding box center [813, 224] width 209 height 24
type textarea "x"
type textarea "2"
click at [726, 255] on button "Block" at bounding box center [732, 255] width 46 height 24
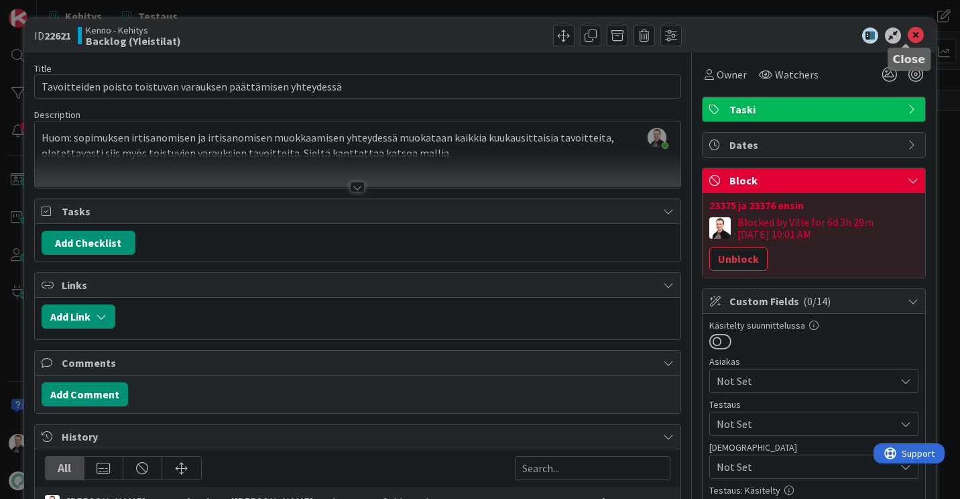
click at [908, 34] on icon at bounding box center [916, 35] width 16 height 16
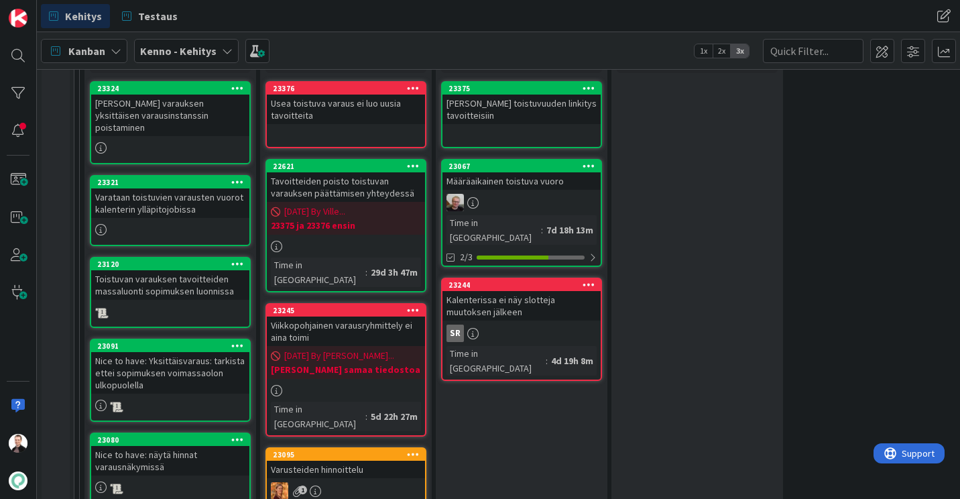
scroll to position [351, 0]
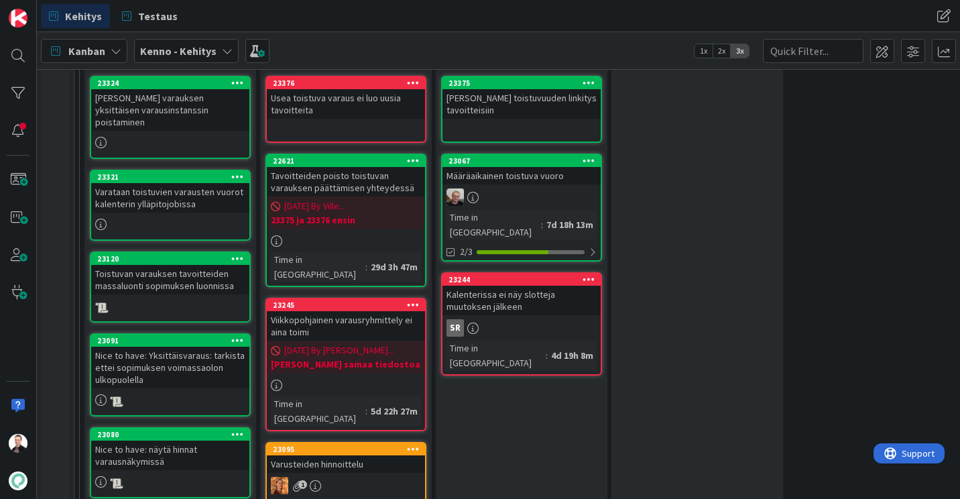
click at [339, 182] on div "Tavoitteiden poisto toistuvan varauksen päättämisen yhteydessä" at bounding box center [346, 182] width 158 height 30
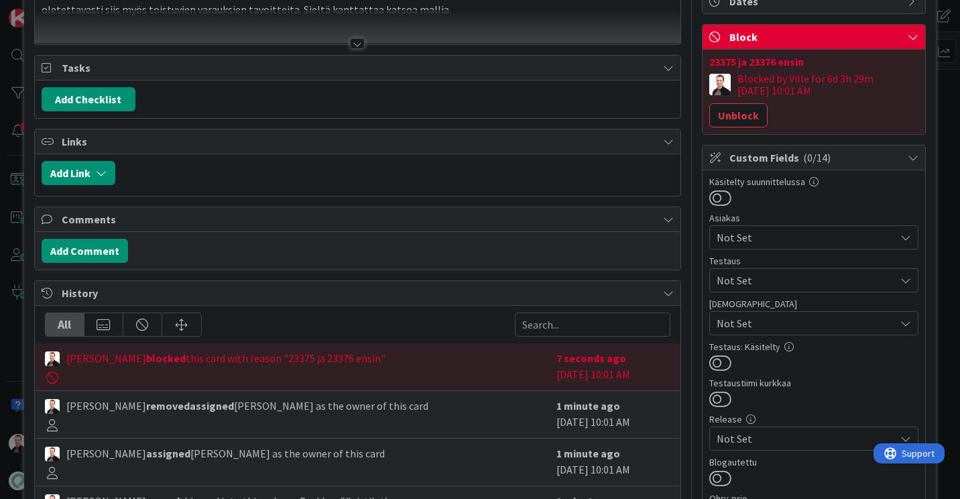
scroll to position [134, 0]
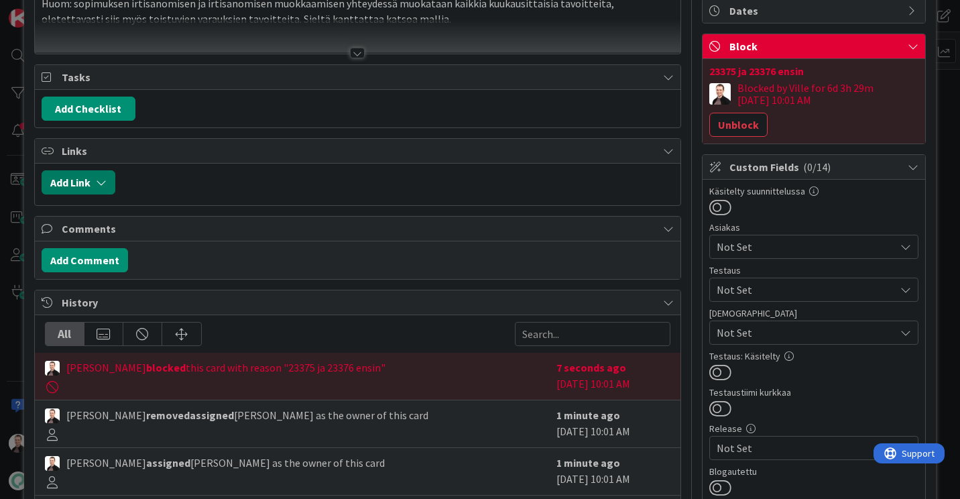
click at [87, 180] on button "Add Link" at bounding box center [79, 182] width 74 height 24
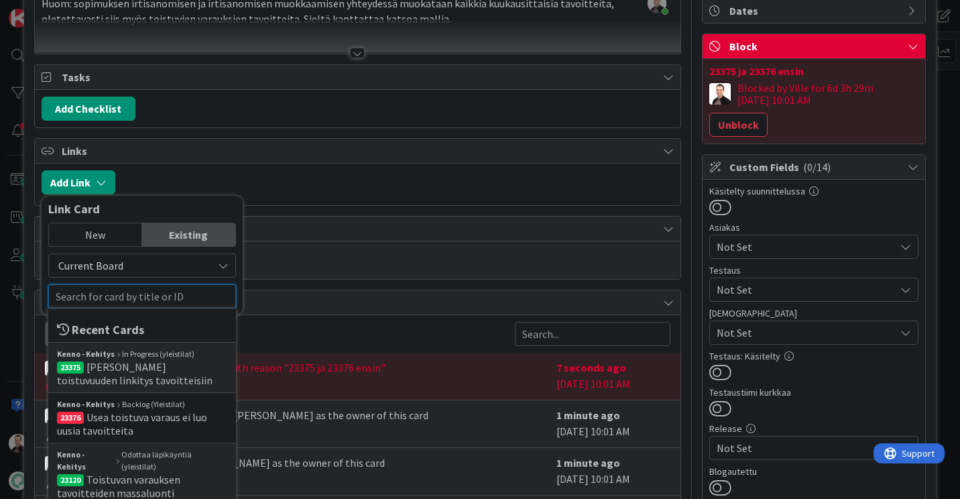
click at [86, 291] on input "text" at bounding box center [142, 296] width 188 height 24
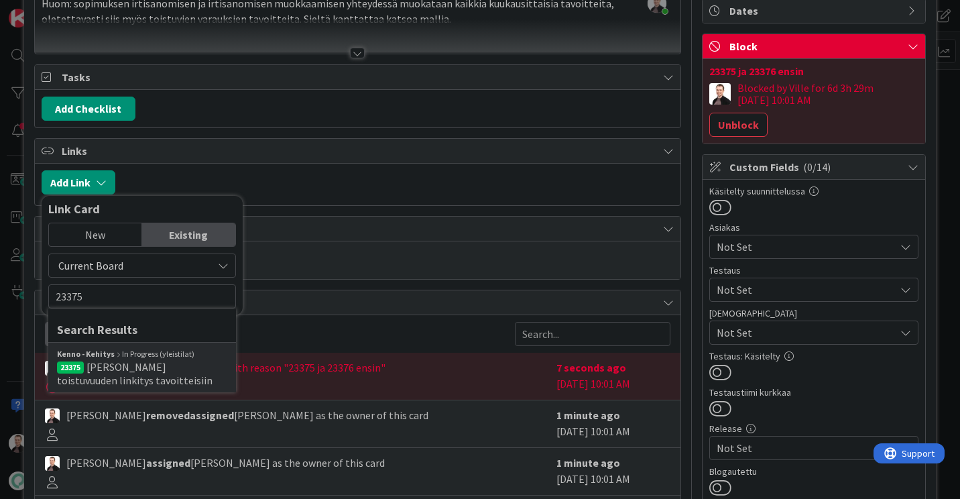
click at [121, 370] on span "[PERSON_NAME] toistuvuuden linkitys tavoitteisiin" at bounding box center [135, 373] width 156 height 27
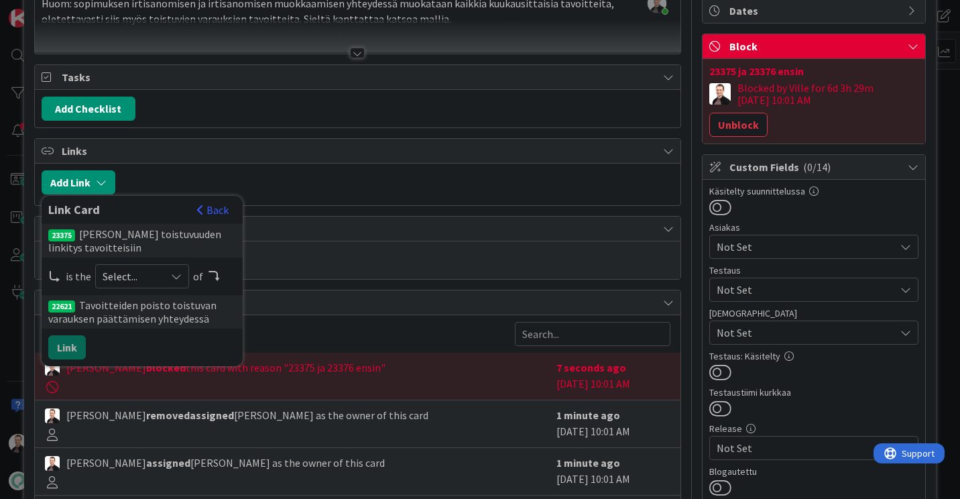
click at [165, 279] on div "Select..." at bounding box center [142, 276] width 94 height 24
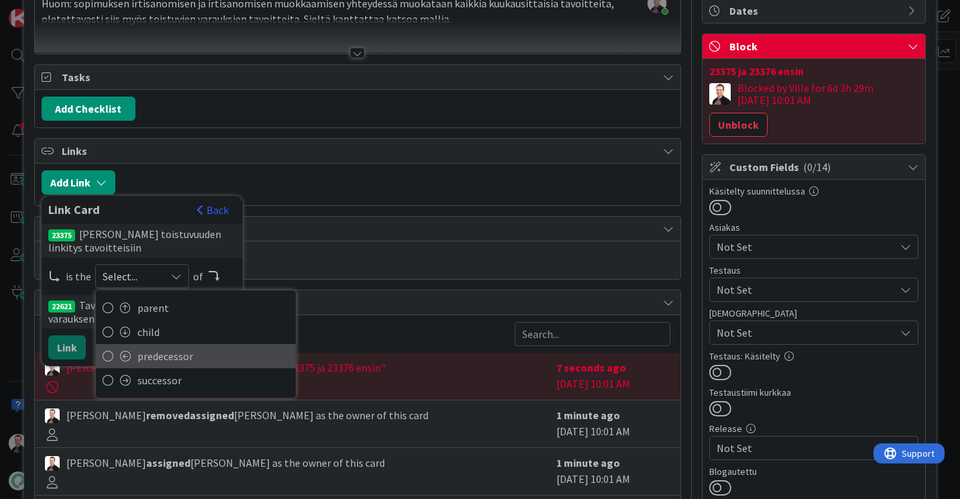
click at [167, 352] on span "predecessor" at bounding box center [213, 356] width 152 height 20
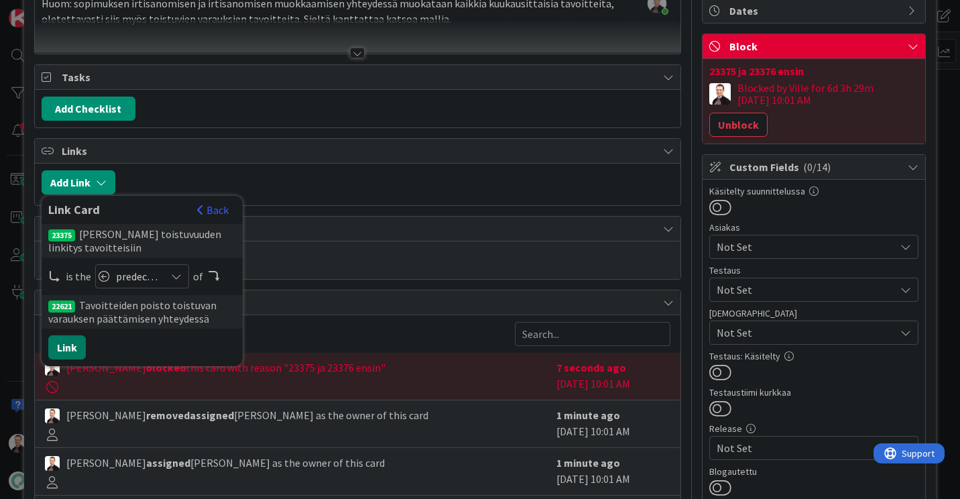
click at [68, 349] on button "Link" at bounding box center [67, 347] width 38 height 24
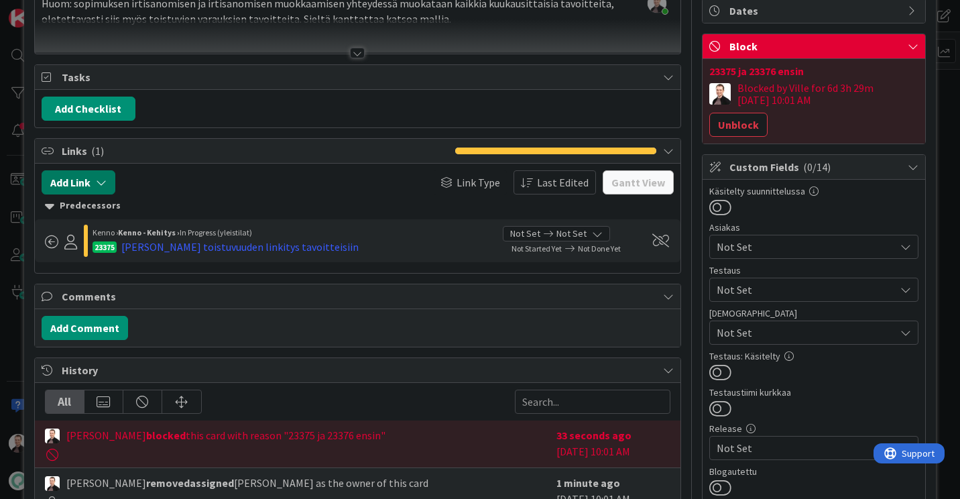
click at [83, 185] on button "Add Link" at bounding box center [79, 182] width 74 height 24
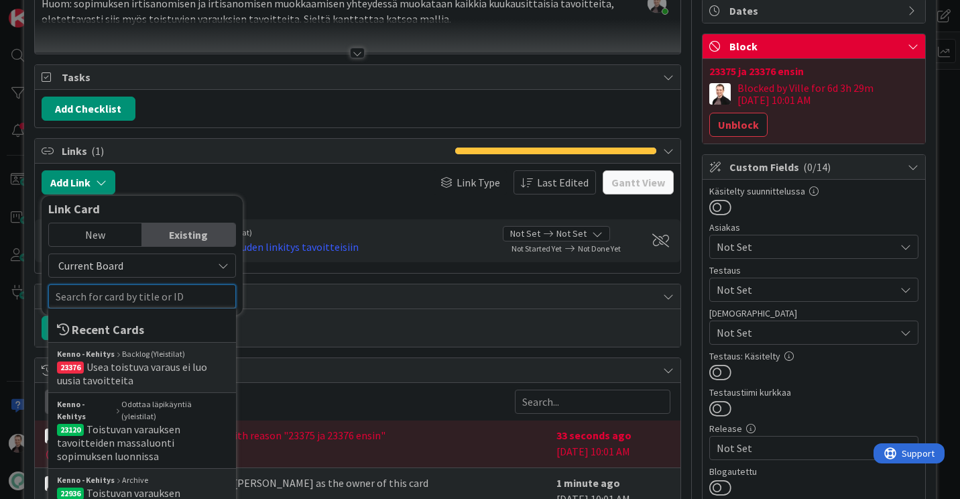
click at [100, 292] on input "text" at bounding box center [142, 296] width 188 height 24
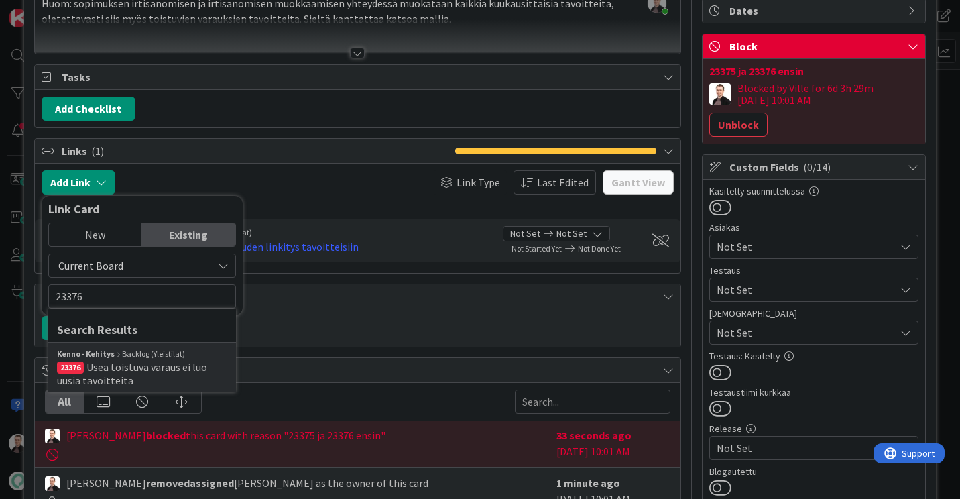
click at [102, 369] on span "Usea toistuva varaus ei luo uusia tavoitteita" at bounding box center [132, 373] width 150 height 27
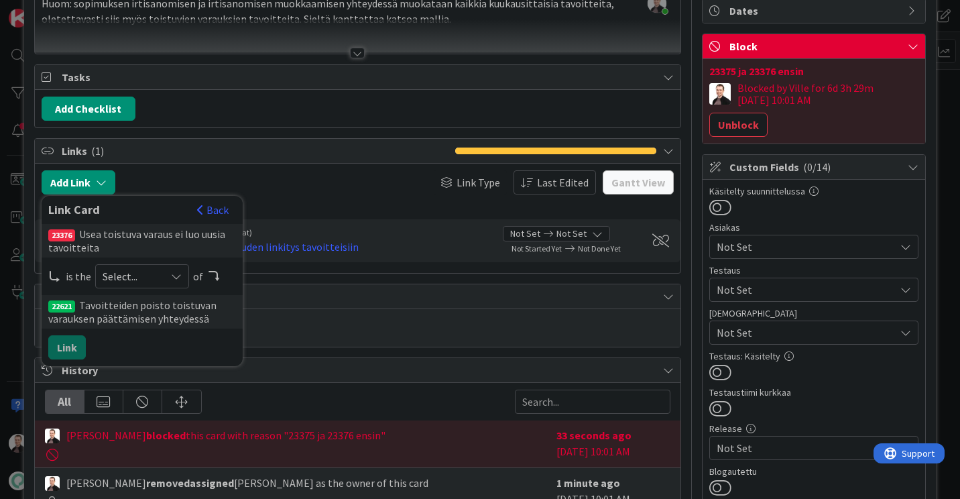
click at [141, 271] on span "Select..." at bounding box center [131, 276] width 56 height 19
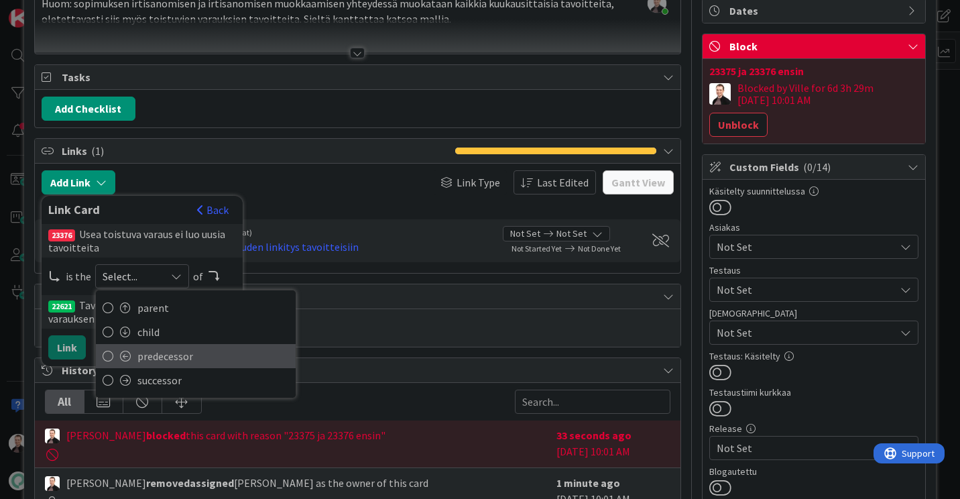
click at [154, 358] on span "predecessor" at bounding box center [213, 356] width 152 height 20
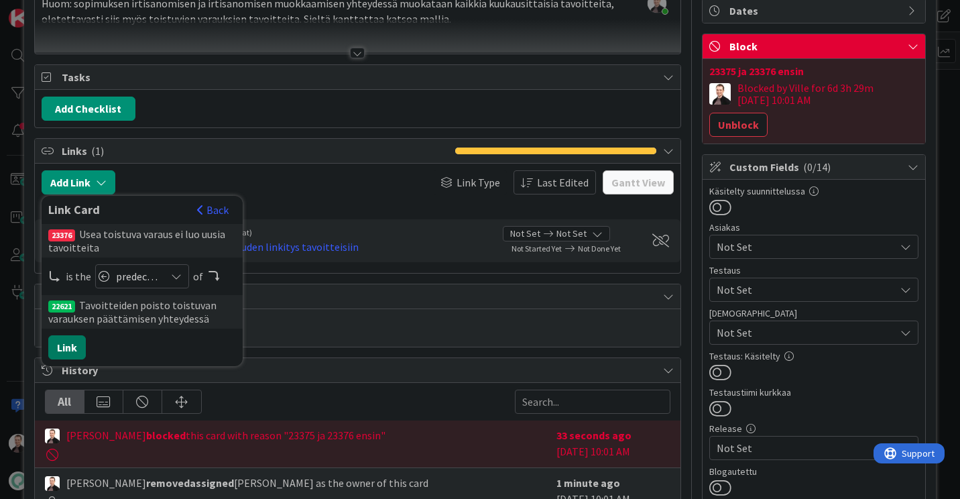
click at [64, 347] on button "Link" at bounding box center [67, 347] width 38 height 24
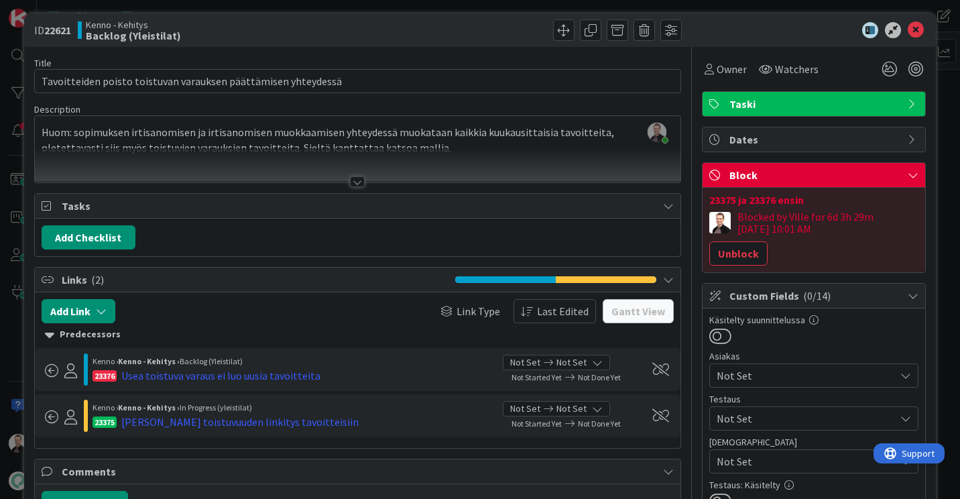
scroll to position [0, 0]
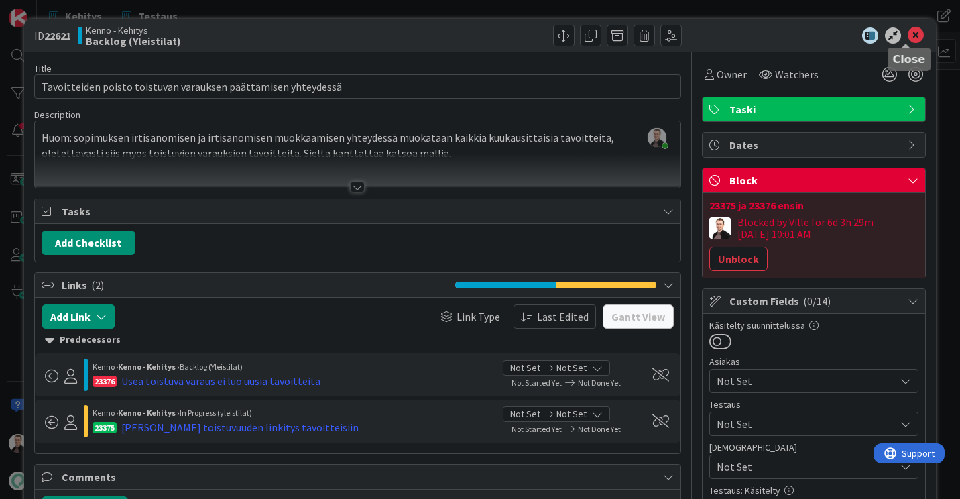
click at [908, 35] on icon at bounding box center [916, 35] width 16 height 16
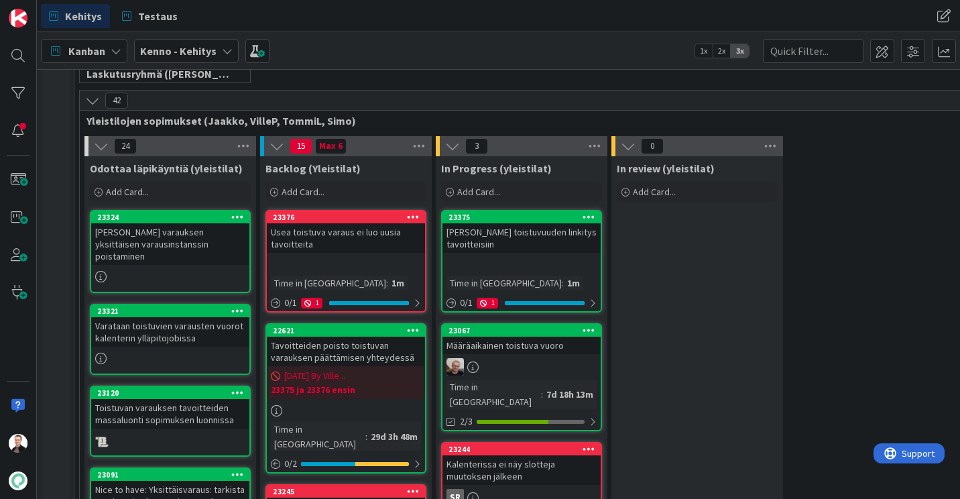
scroll to position [284, 0]
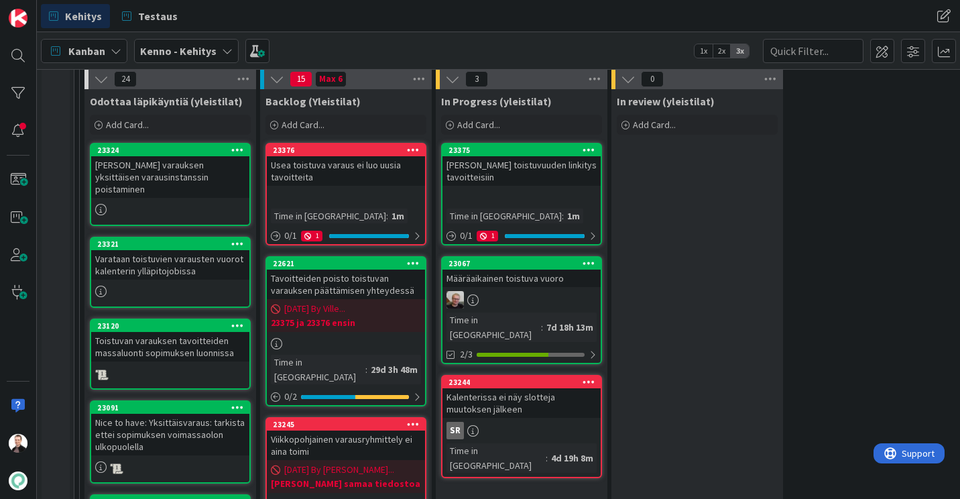
click at [479, 171] on div "[PERSON_NAME] toistuvuuden linkitys tavoitteisiin" at bounding box center [522, 171] width 158 height 30
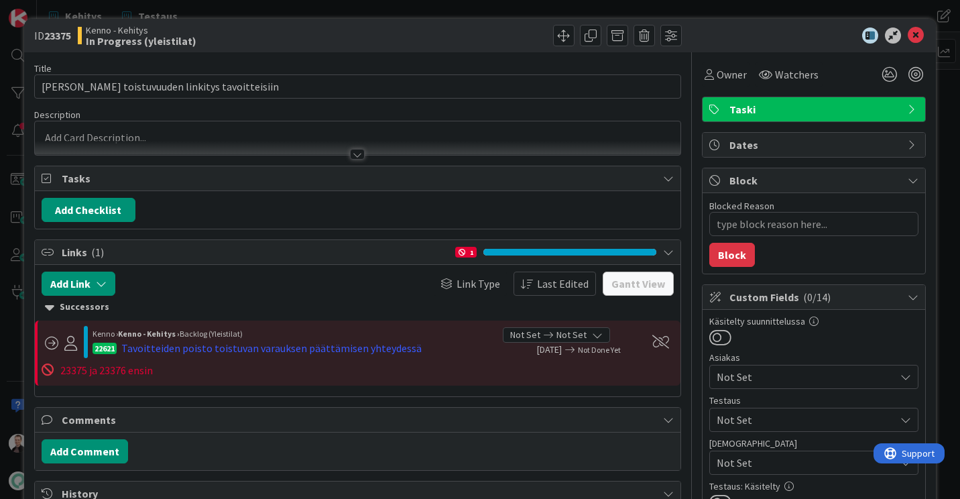
click at [357, 151] on div at bounding box center [357, 154] width 15 height 11
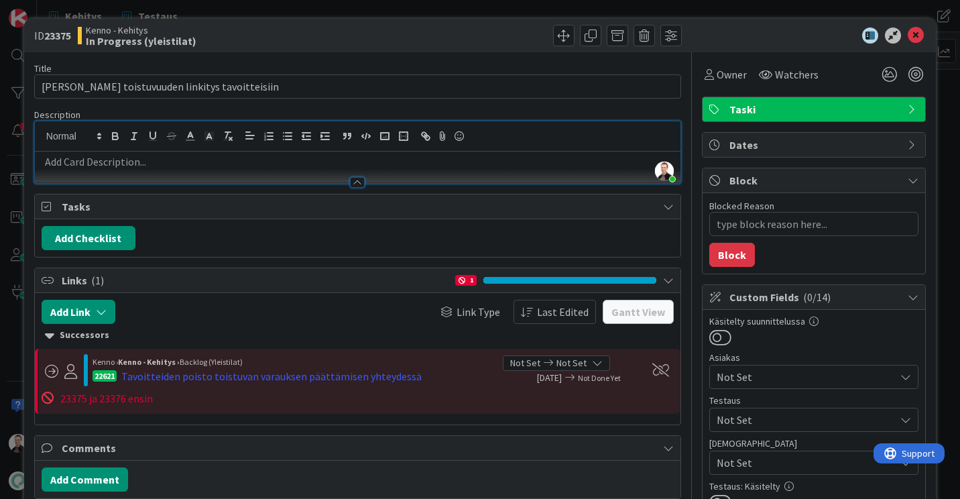
click at [76, 154] on p at bounding box center [358, 161] width 632 height 15
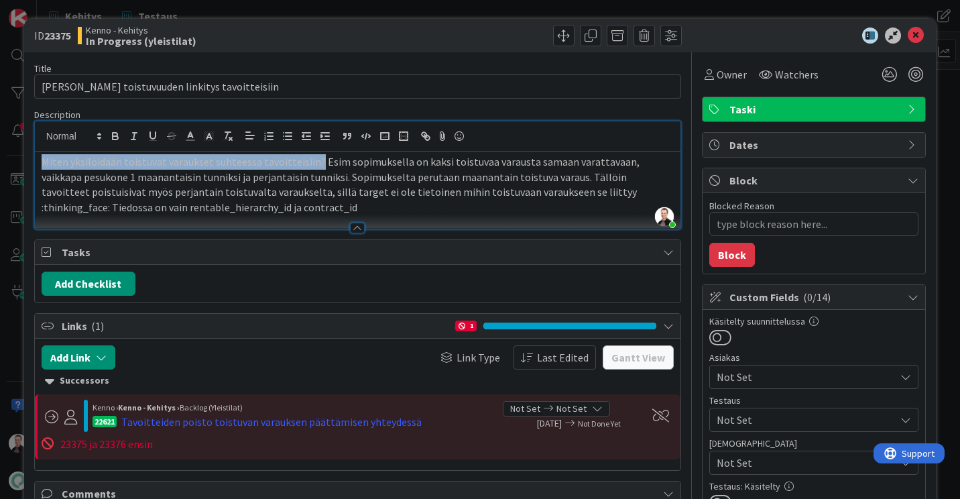
drag, startPoint x: 314, startPoint y: 159, endPoint x: 43, endPoint y: 157, distance: 270.9
click at [43, 157] on p "Miten yksilöidään toistuvat varaukset suhteessa tavoitteisiin? Esim sopimuksell…" at bounding box center [358, 184] width 632 height 61
click at [67, 164] on p "Miten yksilöidään toistuvat varaukset suhteessa tavoitteisiin? Esim sopimuksell…" at bounding box center [358, 184] width 632 height 61
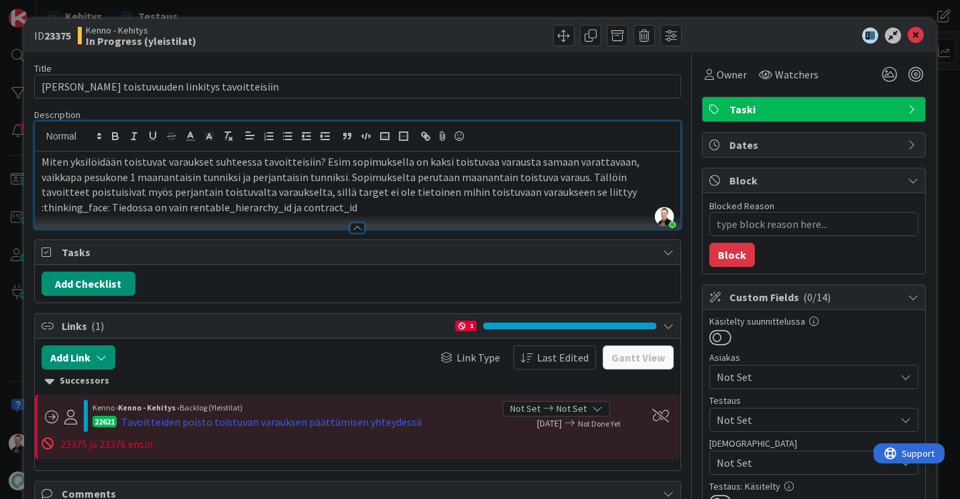
click at [58, 163] on p "Miten yksilöidään toistuvat varaukset suhteessa tavoitteisiin? Esim sopimuksell…" at bounding box center [358, 184] width 632 height 61
click at [258, 164] on p "Nykytoteutuksessa ei ole mahdollista yksilöidään toistuvat varaukset suhteessa …" at bounding box center [358, 184] width 632 height 61
click at [292, 164] on p "Nykytoteutuksessa ei ole mahdollista yksilöidä toistuvat varaukset suhteessa ta…" at bounding box center [358, 184] width 632 height 61
click at [340, 158] on p "Nykytoteutuksessa ei ole mahdollista yksilöidä toistuvaa varaukset suhteessa ta…" at bounding box center [358, 184] width 632 height 61
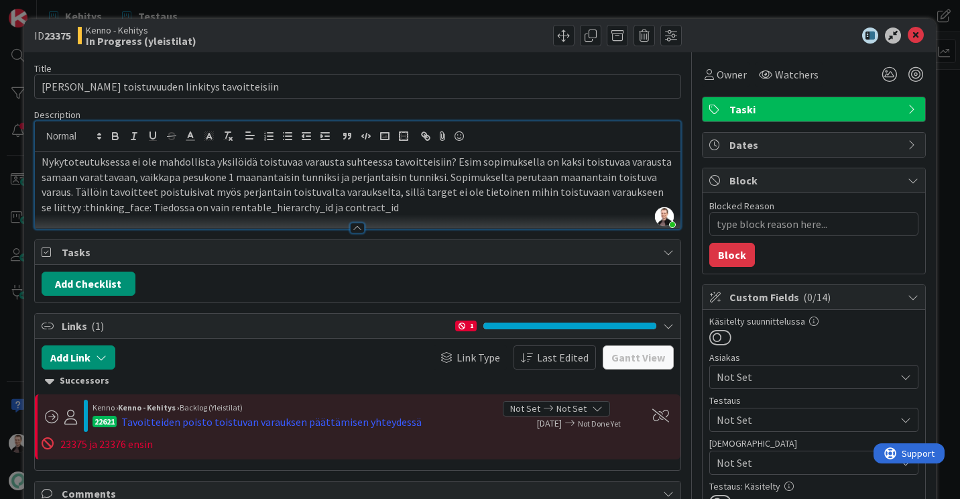
click at [439, 164] on p "Nykytoteutuksessa ei ole mahdollista yksilöidä toistuvaa varausta suhteessa tav…" at bounding box center [358, 184] width 632 height 61
drag, startPoint x: 134, startPoint y: 204, endPoint x: 67, endPoint y: 209, distance: 67.2
click at [67, 209] on p "Nykytoteutuksessa ei ole mahdollista yksilöidä toistuvaa varausta suhteessa tav…" at bounding box center [358, 184] width 632 height 61
click at [341, 205] on p "Nykytoteutuksessa ei ole mahdollista yksilöidä toistuvaa varausta suhteessa tav…" at bounding box center [358, 184] width 632 height 61
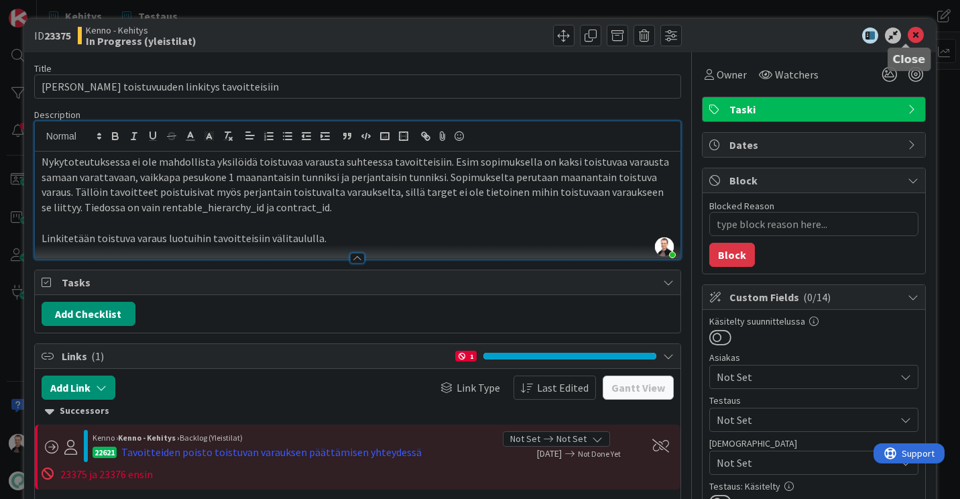
click at [911, 40] on icon at bounding box center [916, 35] width 16 height 16
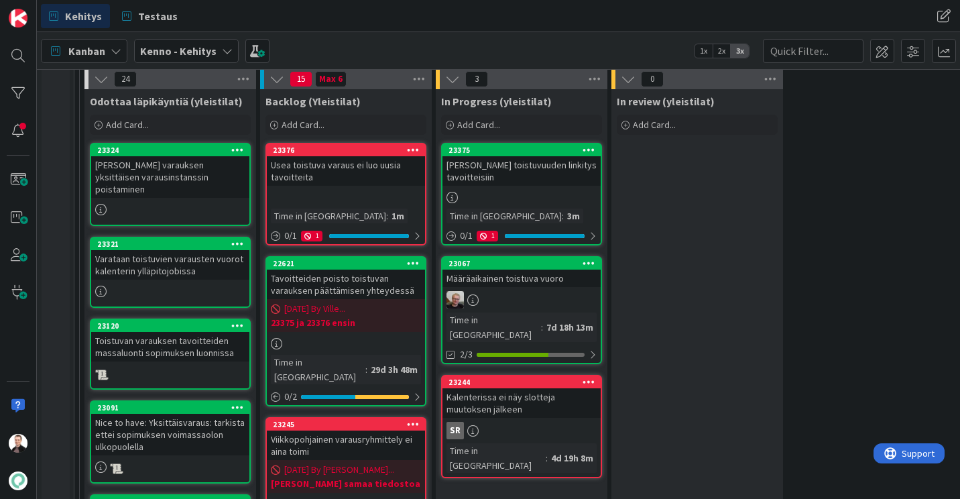
click at [320, 167] on div "Usea toistuva varaus ei luo uusia tavoitteita" at bounding box center [346, 171] width 158 height 30
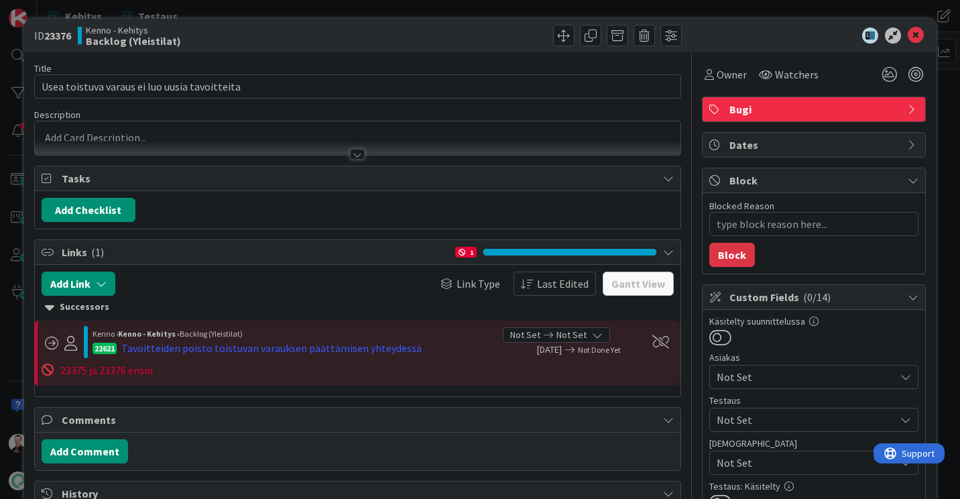
click at [350, 156] on div at bounding box center [357, 154] width 15 height 11
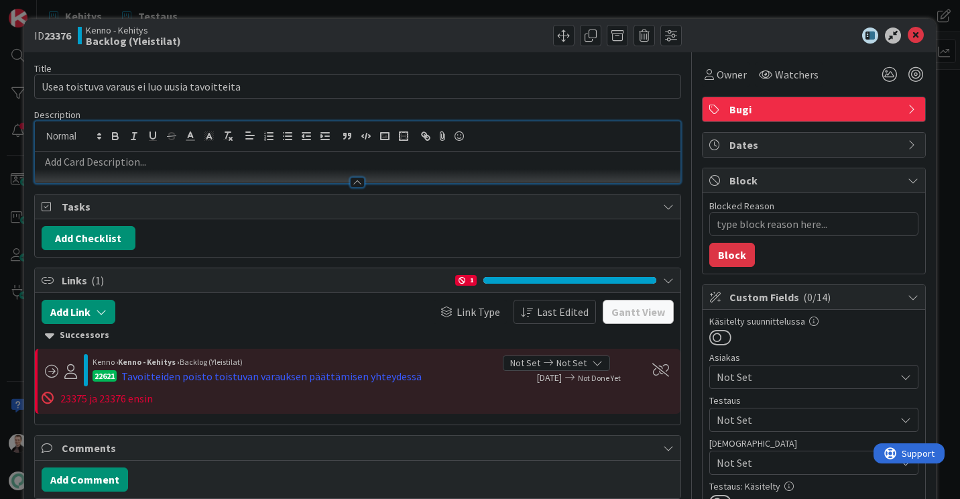
click at [156, 164] on p at bounding box center [358, 161] width 632 height 15
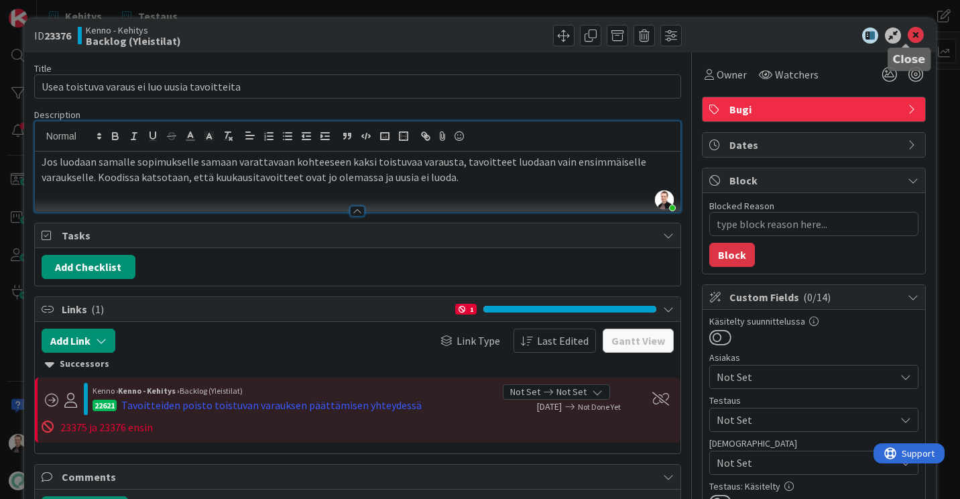
click at [908, 32] on icon at bounding box center [916, 35] width 16 height 16
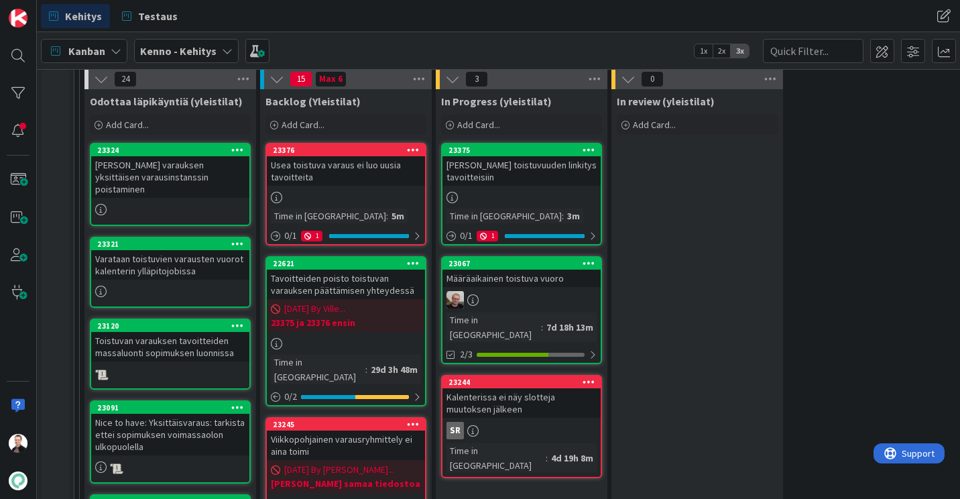
click at [516, 171] on div "[PERSON_NAME] toistuvuuden linkitys tavoitteisiin" at bounding box center [522, 171] width 158 height 30
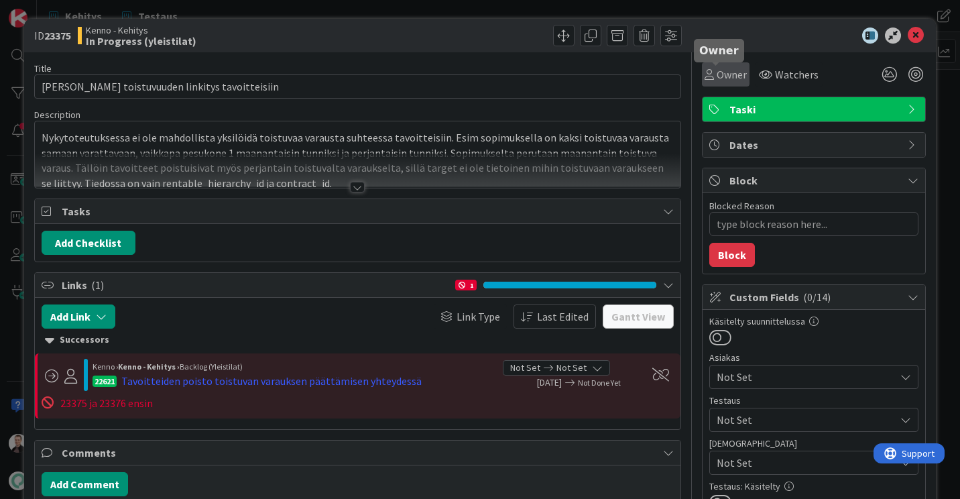
click at [717, 79] on span "Owner" at bounding box center [732, 74] width 30 height 16
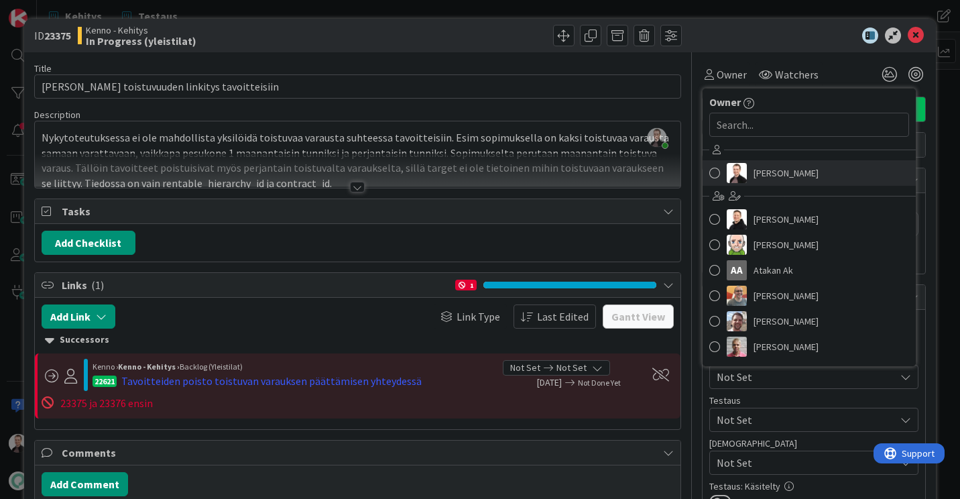
click at [728, 172] on img at bounding box center [737, 173] width 20 height 20
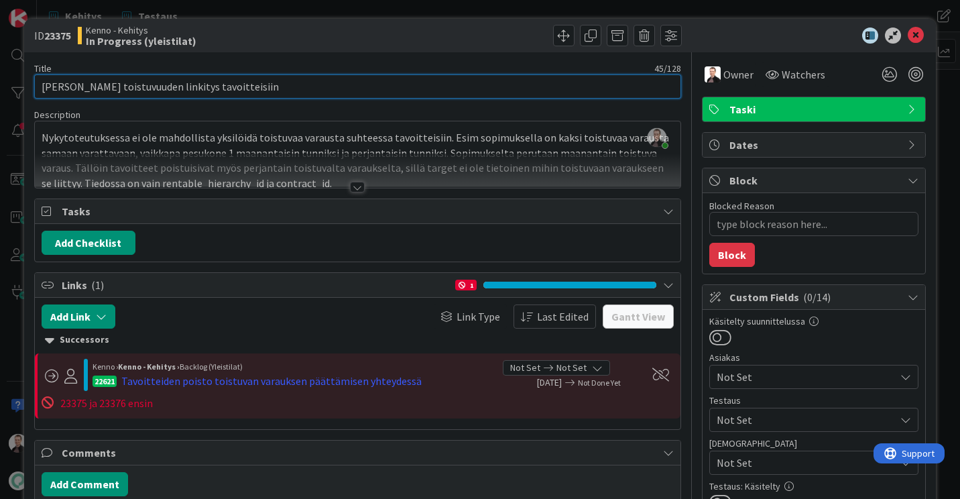
click at [188, 86] on input "[PERSON_NAME] toistuvuuden linkitys tavoitteisiin" at bounding box center [357, 86] width 647 height 24
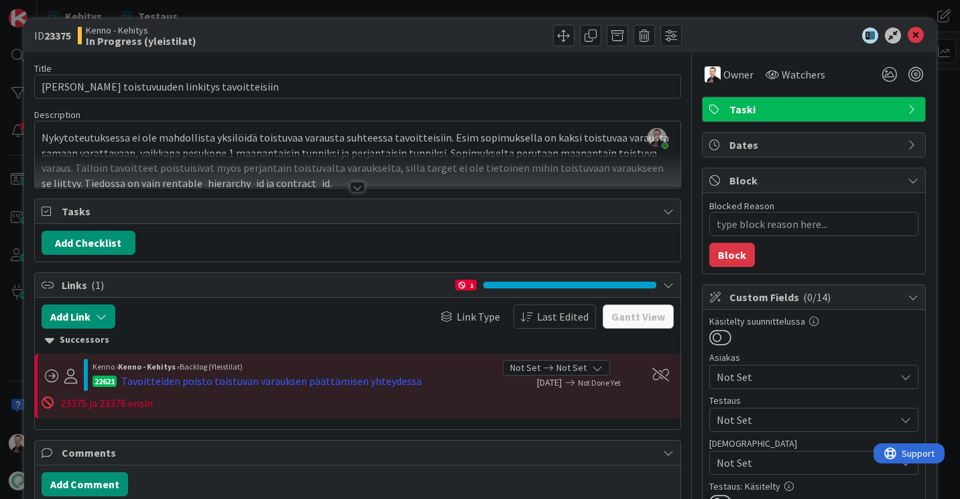
click at [357, 192] on div at bounding box center [357, 187] width 15 height 11
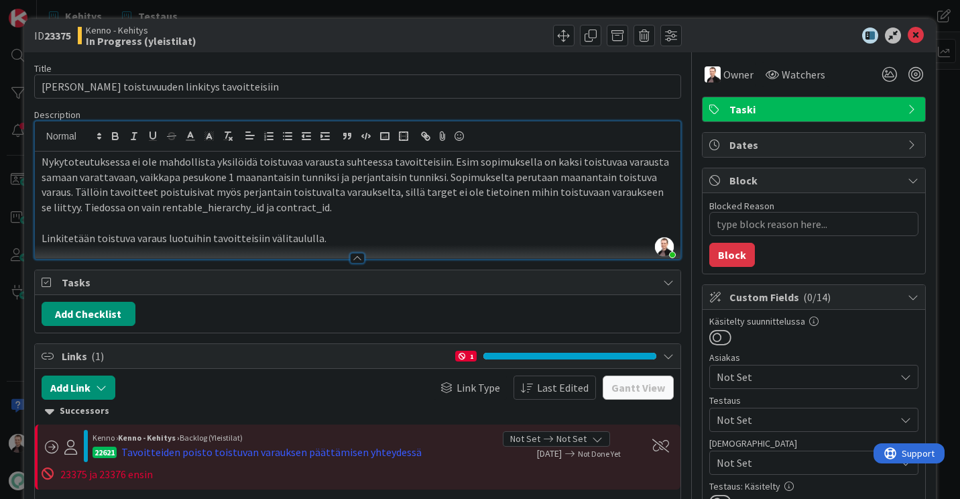
click at [331, 236] on p "Linkitetään toistuva varaus luotuihin tavoitteisiin välitaululla." at bounding box center [358, 238] width 632 height 15
click at [908, 37] on icon at bounding box center [916, 35] width 16 height 16
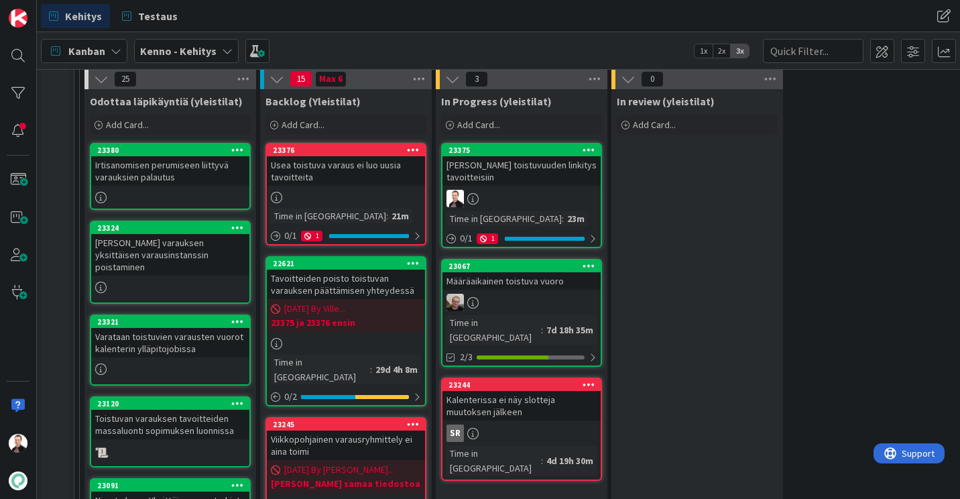
click at [516, 167] on div "[PERSON_NAME] toistuvuuden linkitys tavoitteisiin" at bounding box center [522, 171] width 158 height 30
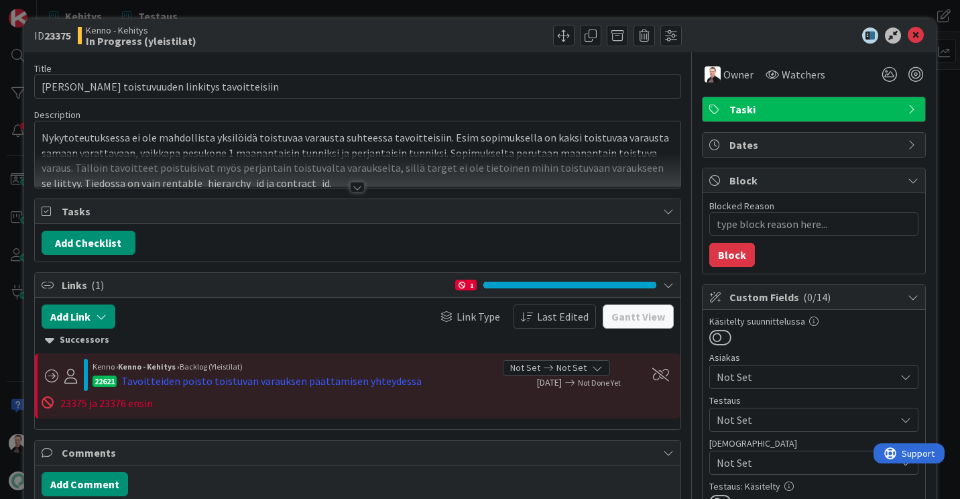
click at [350, 180] on div at bounding box center [358, 171] width 646 height 34
